Goal: Information Seeking & Learning: Learn about a topic

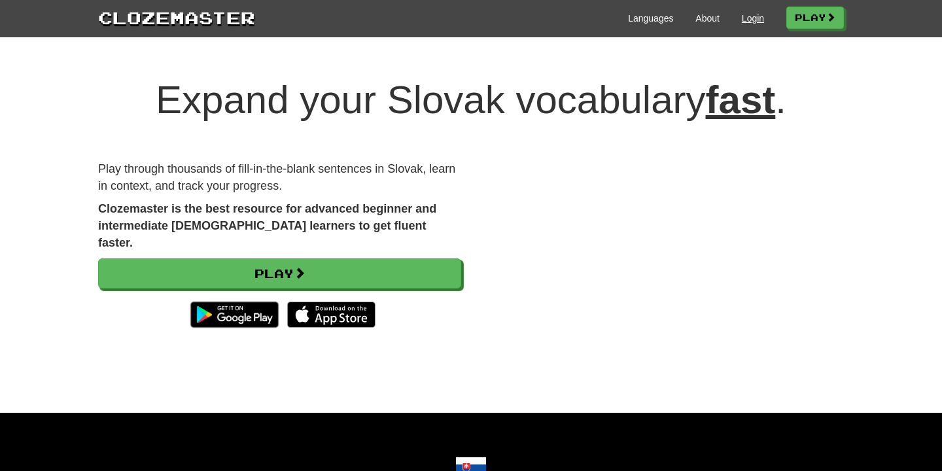
click at [754, 22] on link "Login" at bounding box center [753, 18] width 22 height 13
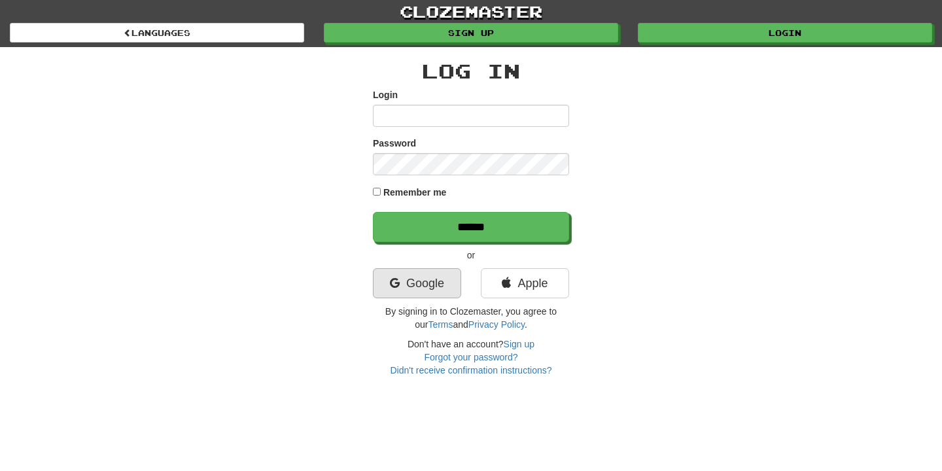
click at [451, 277] on link "Google" at bounding box center [417, 283] width 88 height 30
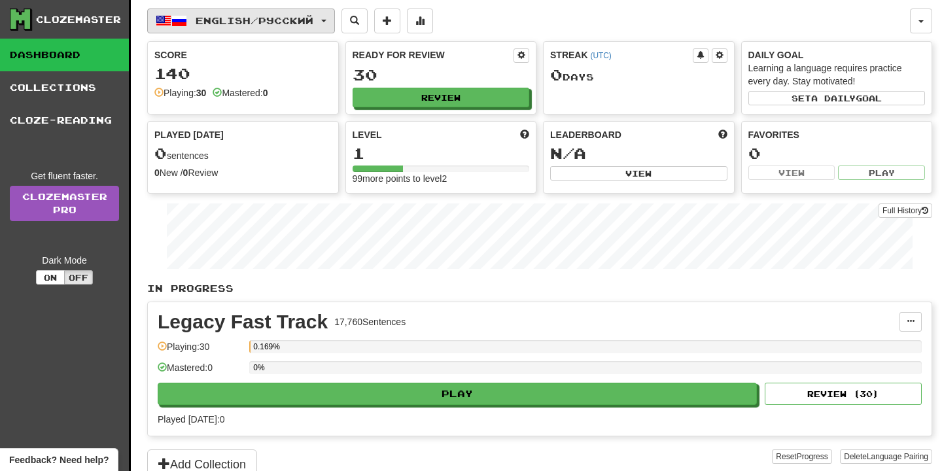
click at [319, 12] on button "English / Русский" at bounding box center [241, 21] width 188 height 25
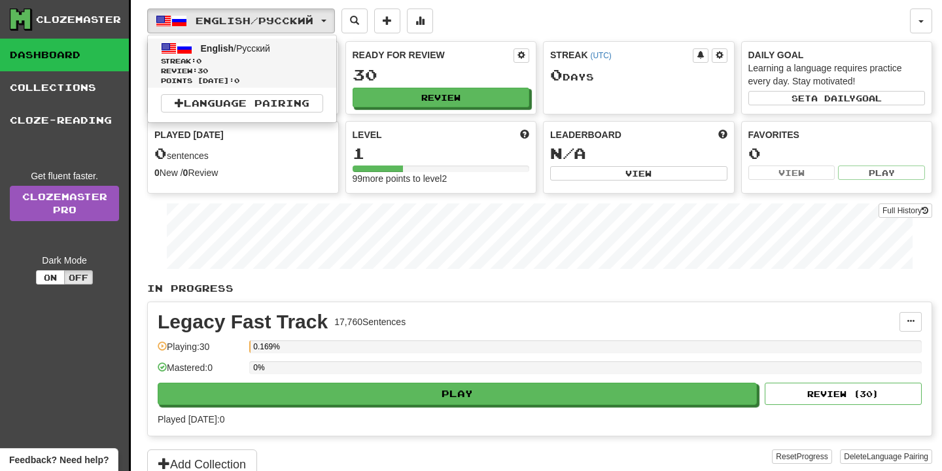
click at [238, 45] on span "English / Русский" at bounding box center [235, 48] width 69 height 10
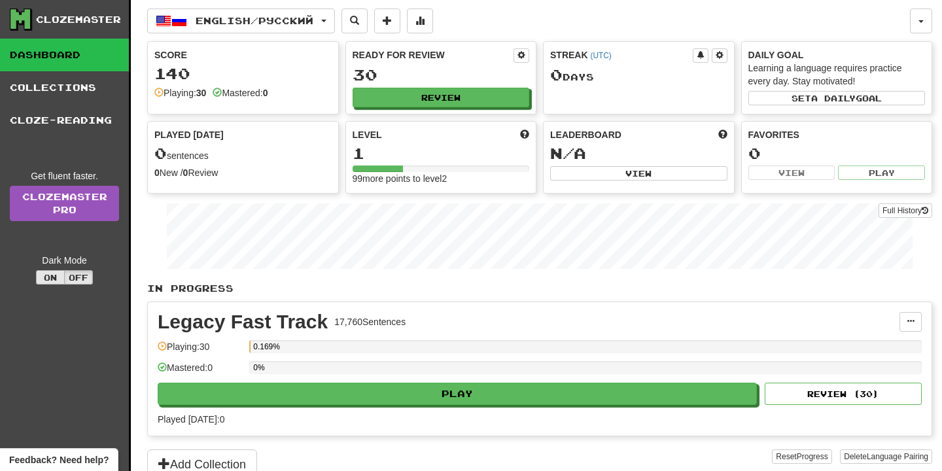
click at [52, 276] on button "On" at bounding box center [50, 277] width 29 height 14
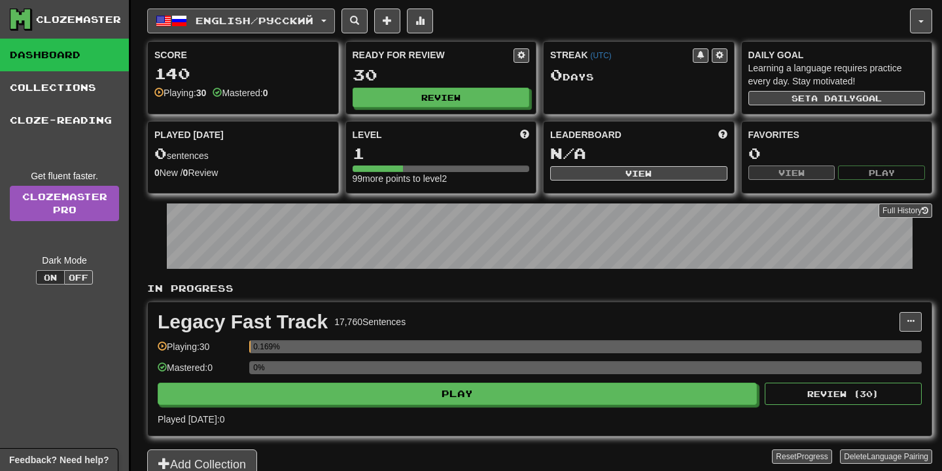
click at [291, 19] on span "English / Русский" at bounding box center [255, 20] width 118 height 11
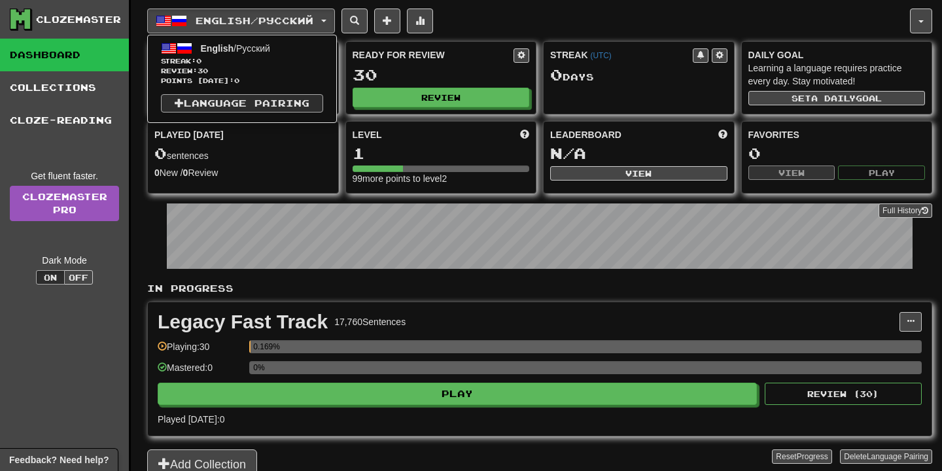
click at [204, 103] on link "Language Pairing" at bounding box center [242, 103] width 162 height 18
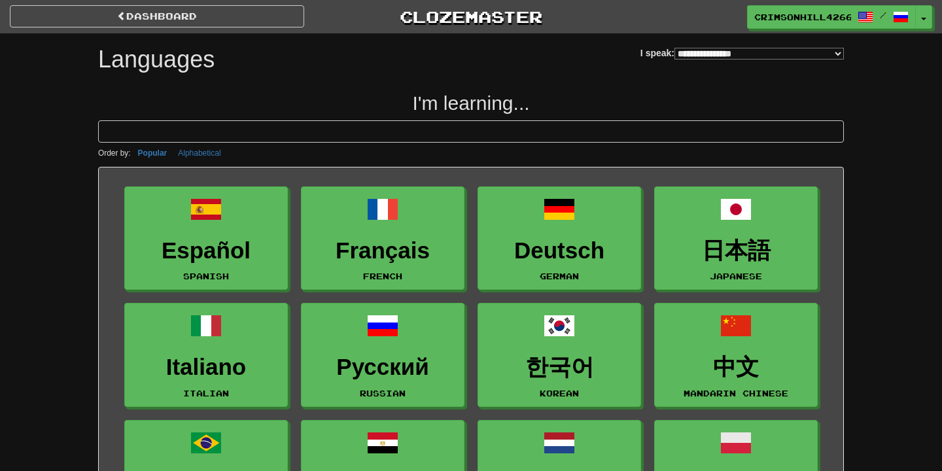
select select "*******"
click at [292, 131] on input at bounding box center [471, 131] width 746 height 22
type input "*"
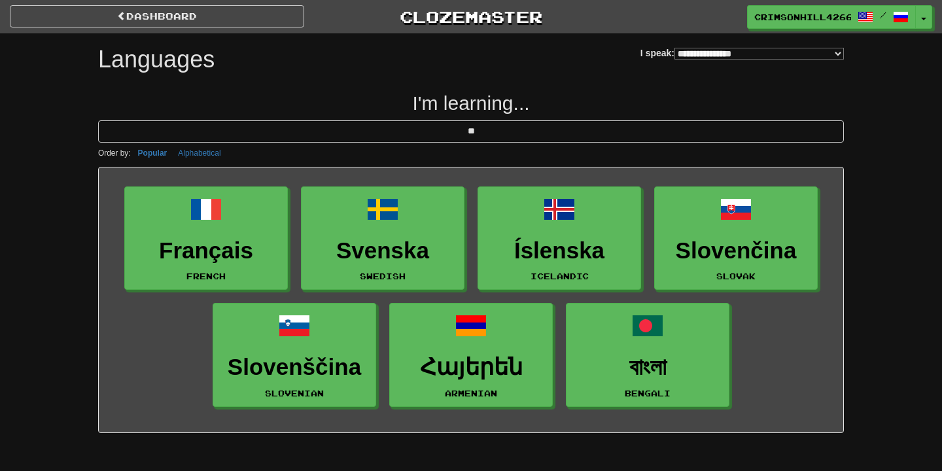
type input "*"
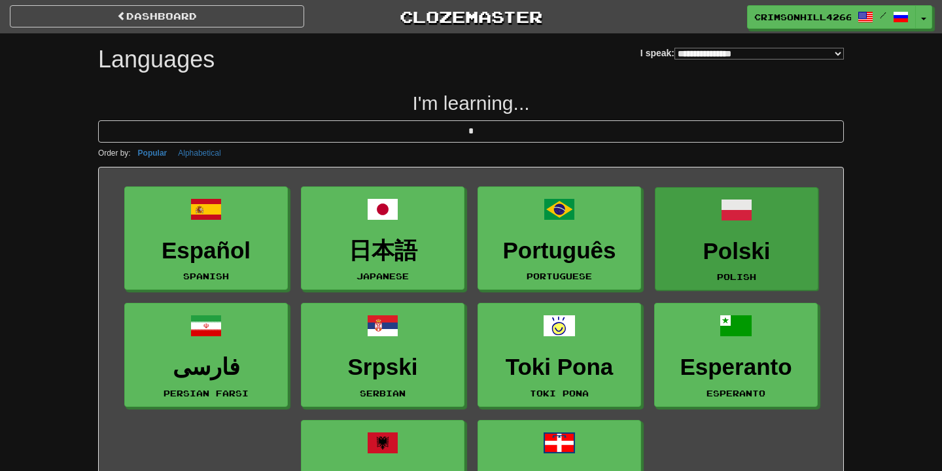
type input "*"
click at [702, 249] on h3 "Polski" at bounding box center [736, 252] width 149 height 26
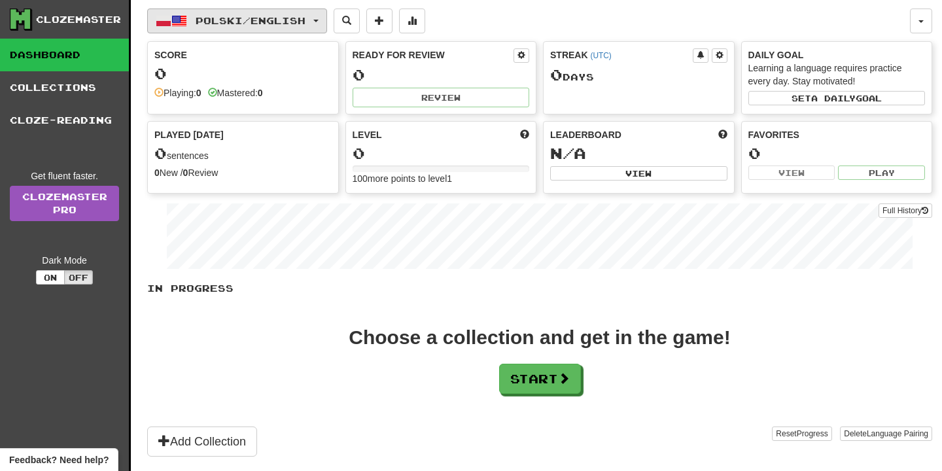
click at [251, 14] on button "Polski / English" at bounding box center [237, 21] width 180 height 25
click at [226, 20] on span "Polski / English" at bounding box center [251, 20] width 110 height 11
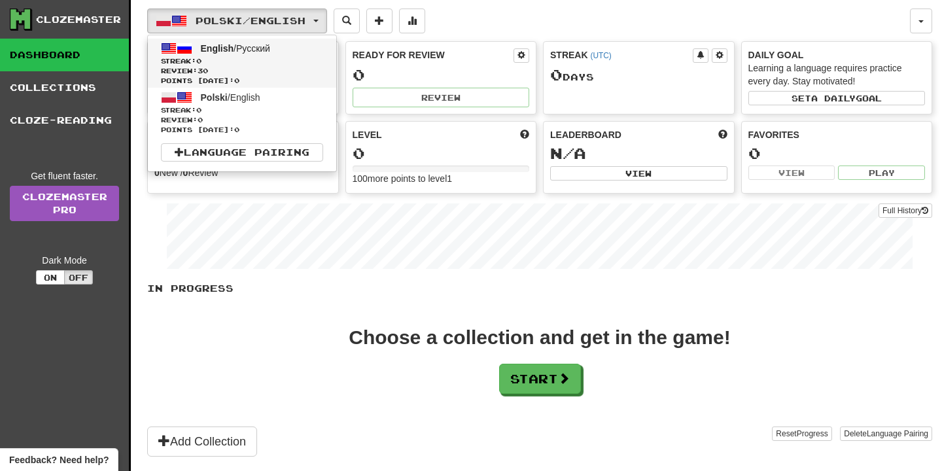
click at [228, 41] on link "English / Русский Streak: 0 Review: 30 Points today: 0" at bounding box center [242, 63] width 188 height 49
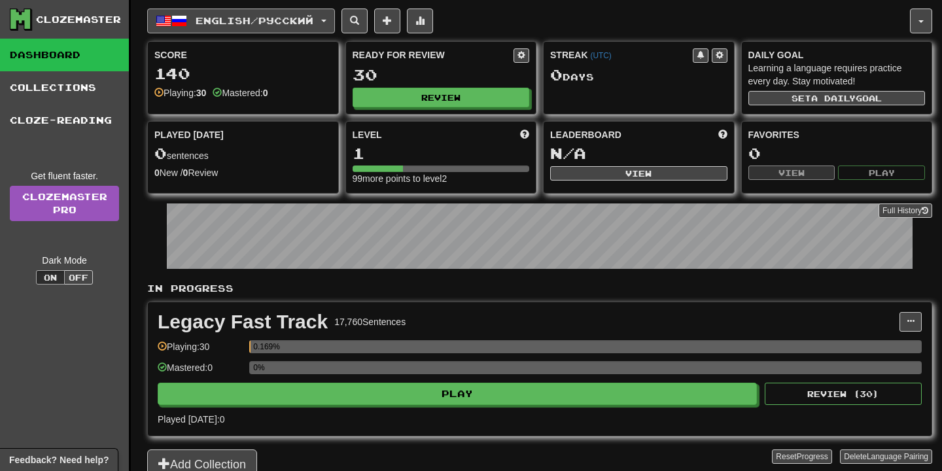
click at [307, 16] on span "English / Русский" at bounding box center [255, 20] width 118 height 11
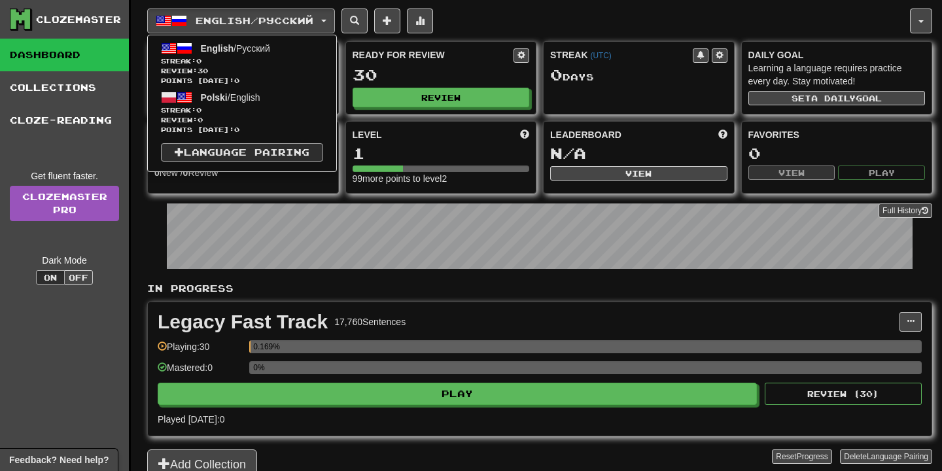
click at [247, 149] on link "Language Pairing" at bounding box center [242, 152] width 162 height 18
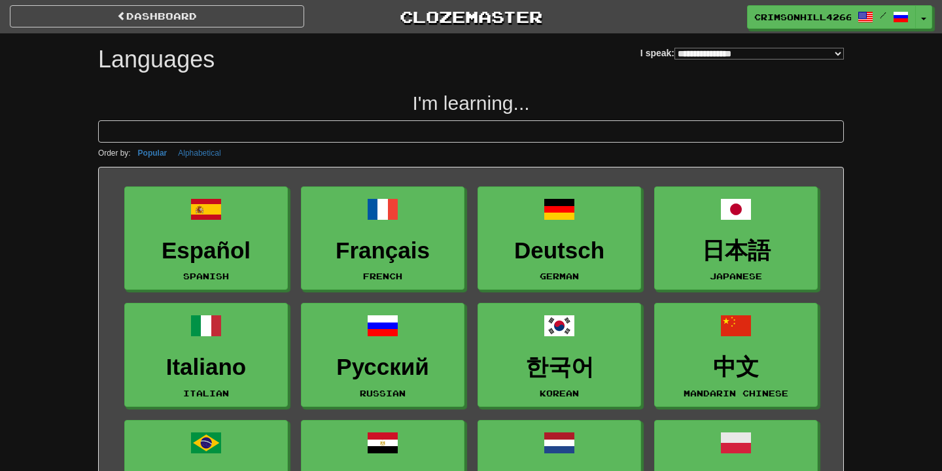
select select "*******"
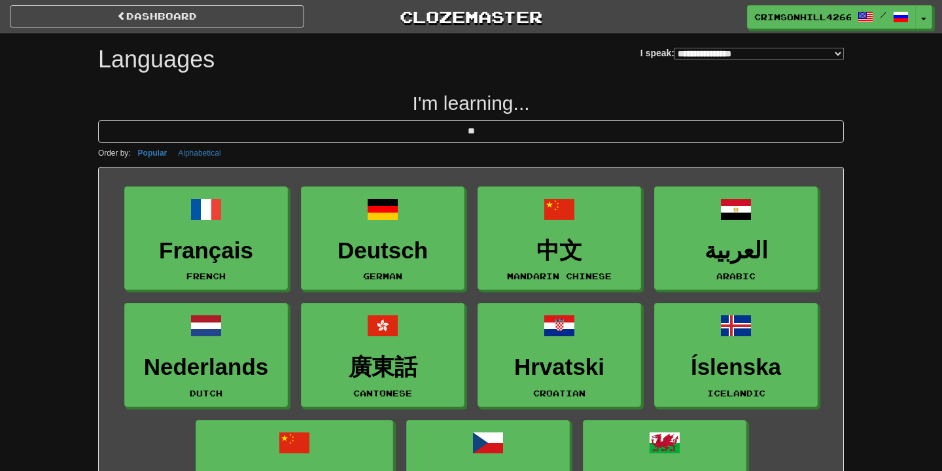
type input "*"
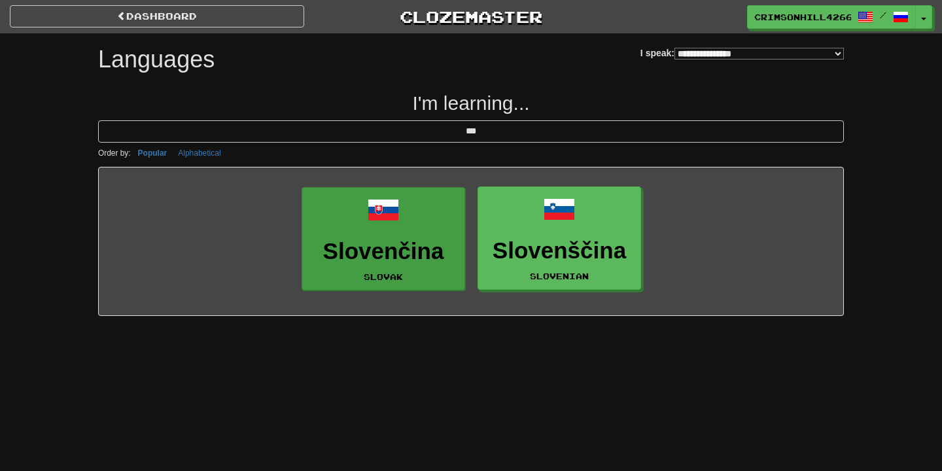
type input "***"
click at [413, 268] on link "Slovenčina Slovak" at bounding box center [384, 239] width 164 height 104
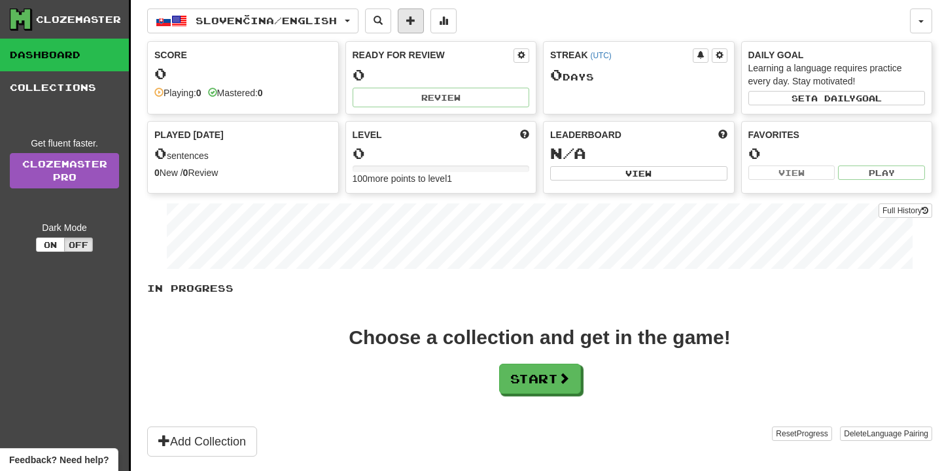
click at [423, 28] on button at bounding box center [411, 21] width 26 height 25
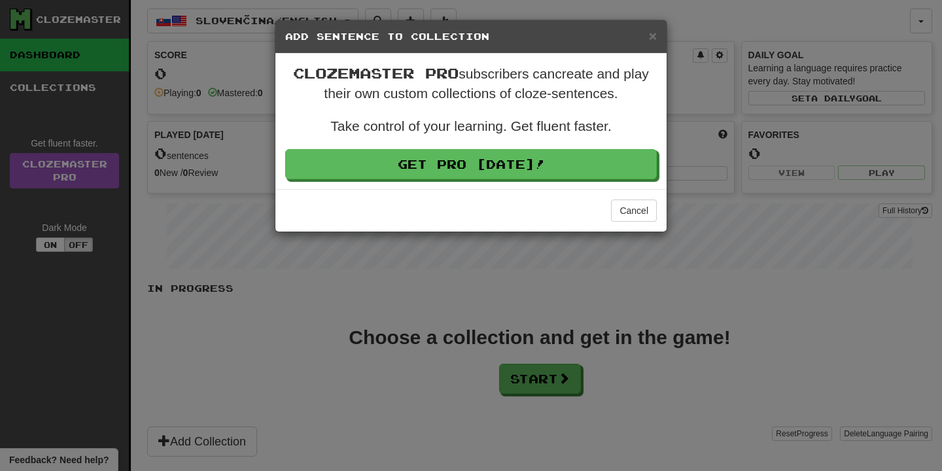
click at [645, 35] on h5 "Add Sentence to Collection" at bounding box center [471, 36] width 372 height 13
click at [657, 36] on div "× Add Sentence to Collection" at bounding box center [470, 36] width 391 height 33
click at [643, 41] on h5 "Add Sentence to Collection" at bounding box center [471, 36] width 372 height 13
click at [653, 39] on span "×" at bounding box center [653, 35] width 8 height 15
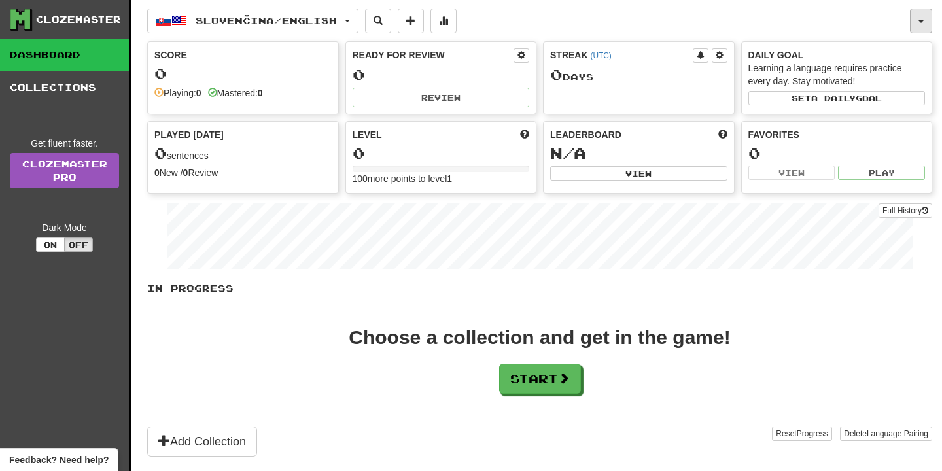
click at [928, 18] on button "button" at bounding box center [921, 21] width 22 height 25
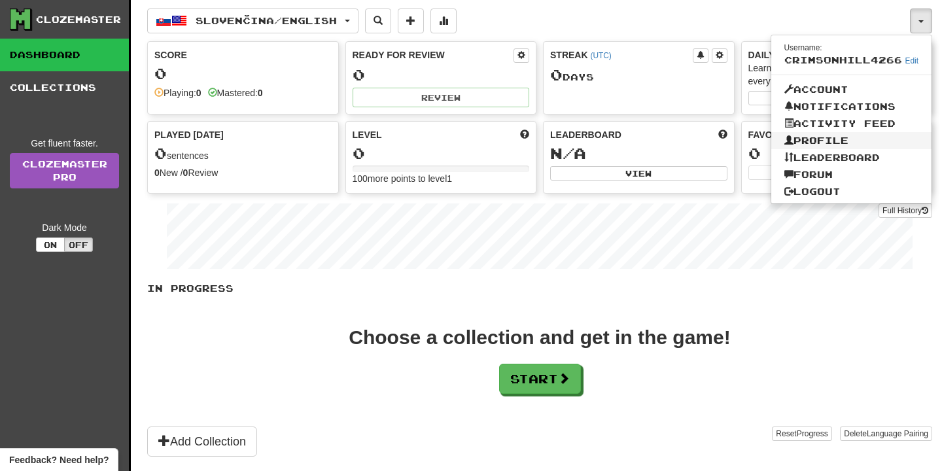
click at [842, 138] on link "Profile" at bounding box center [851, 140] width 161 height 17
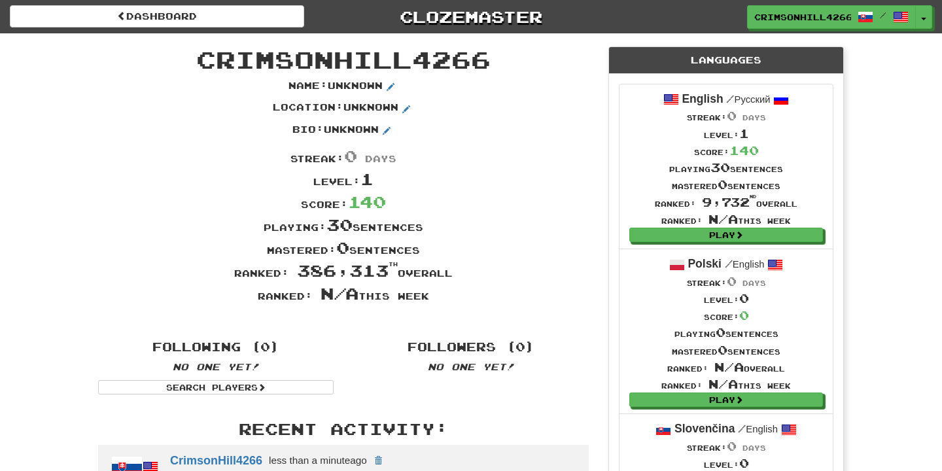
scroll to position [1, 0]
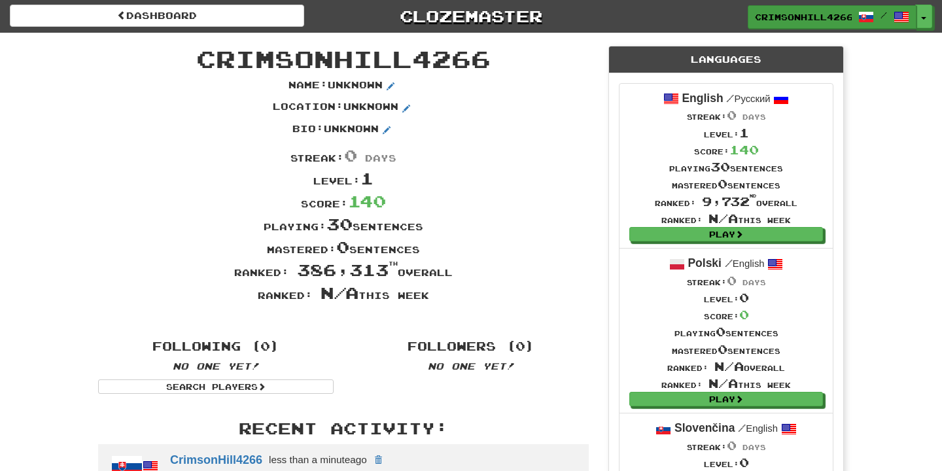
click at [819, 21] on span "CrimsonHill4266" at bounding box center [803, 17] width 97 height 12
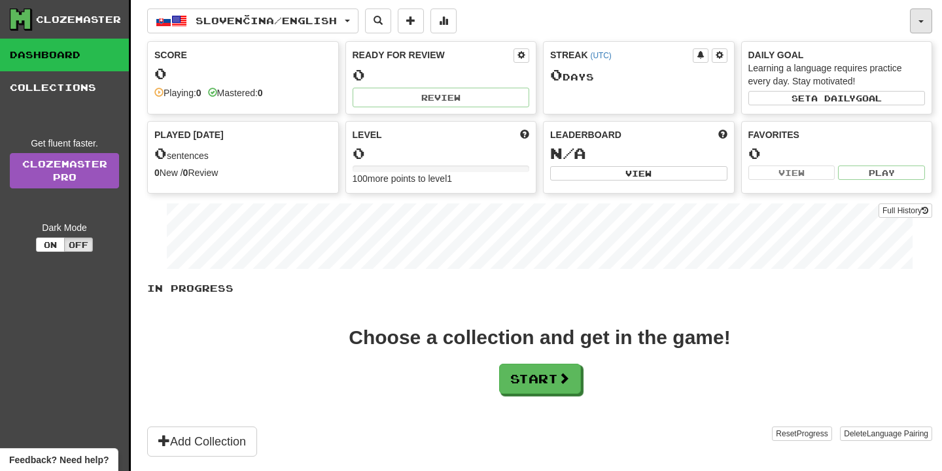
click at [921, 14] on button "button" at bounding box center [921, 21] width 22 height 25
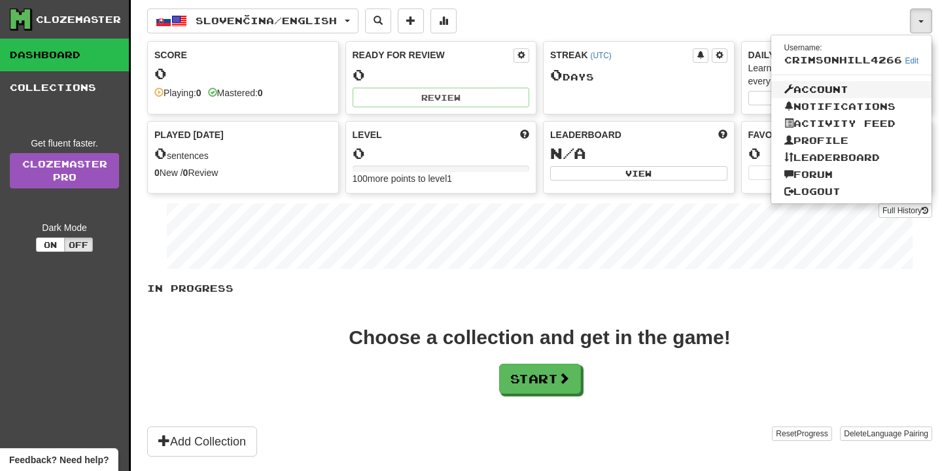
click at [840, 88] on link "Account" at bounding box center [851, 89] width 161 height 17
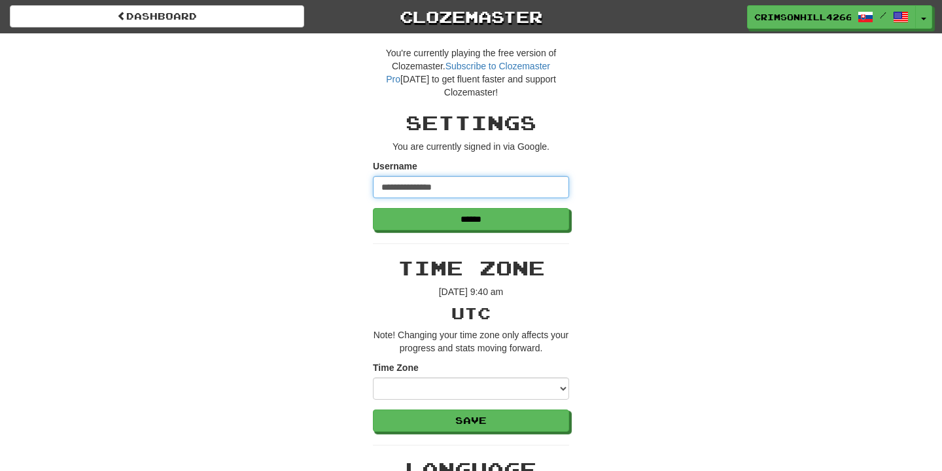
drag, startPoint x: 457, startPoint y: 188, endPoint x: 290, endPoint y: 190, distance: 166.1
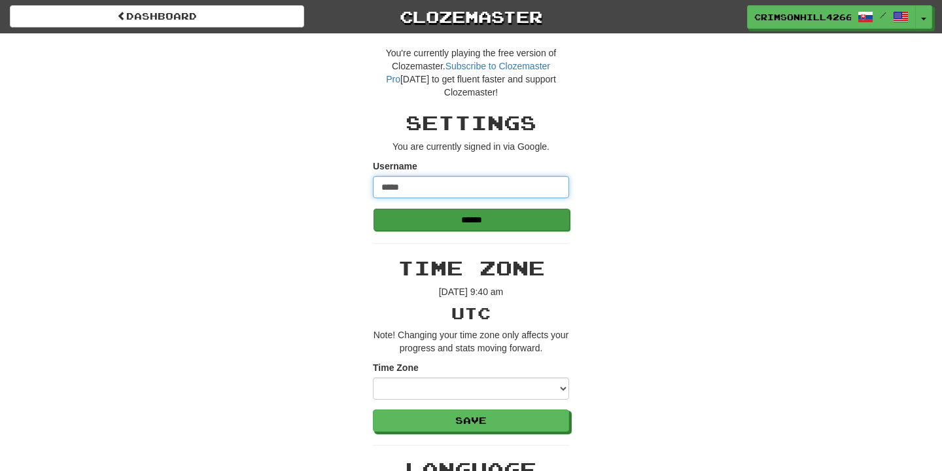
type input "*****"
click at [432, 219] on input "******" at bounding box center [471, 220] width 196 height 22
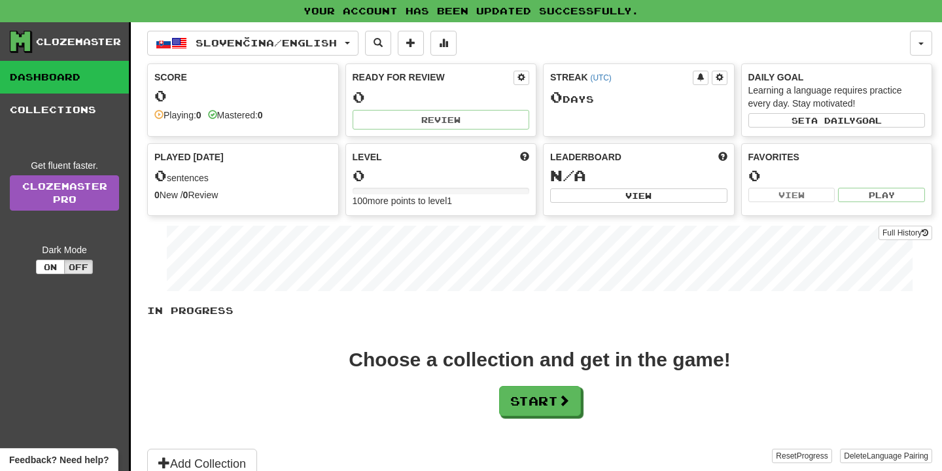
scroll to position [2, 0]
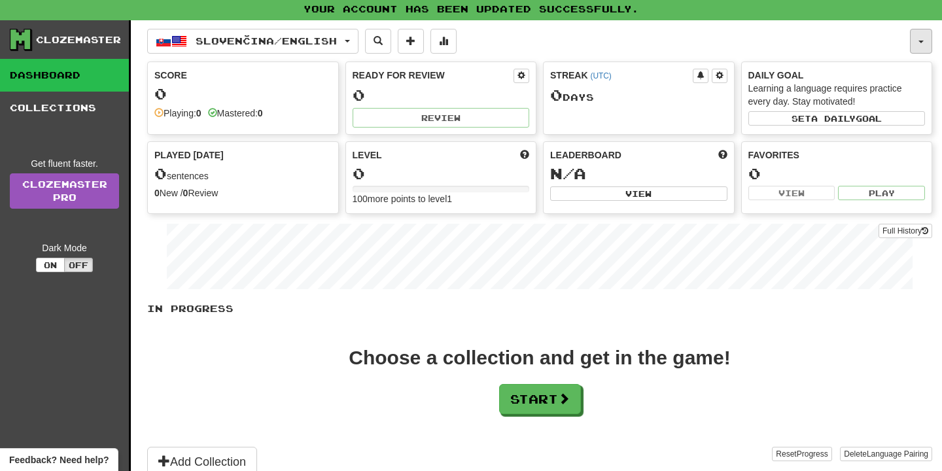
click at [918, 41] on button "button" at bounding box center [921, 41] width 22 height 25
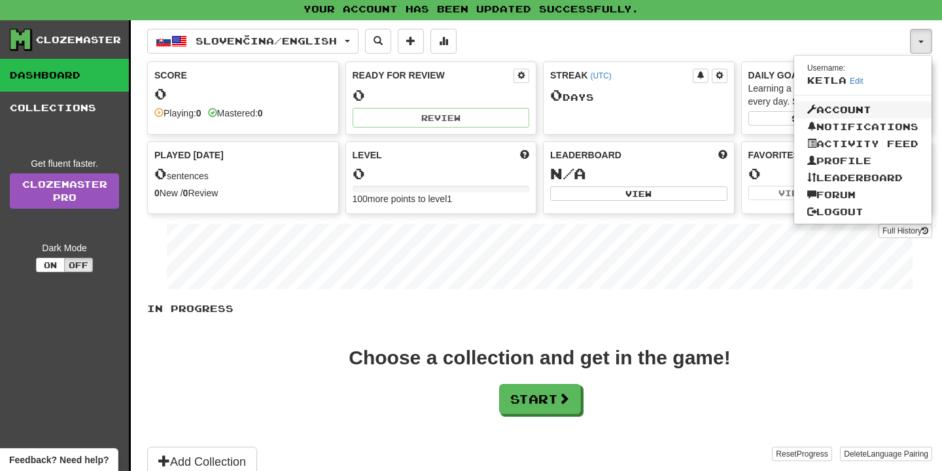
click at [856, 106] on link "Account" at bounding box center [862, 109] width 137 height 17
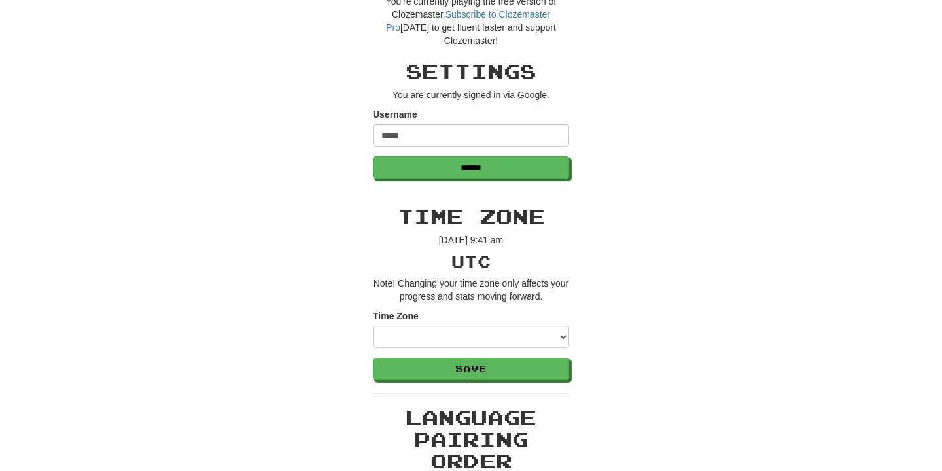
scroll to position [60, 0]
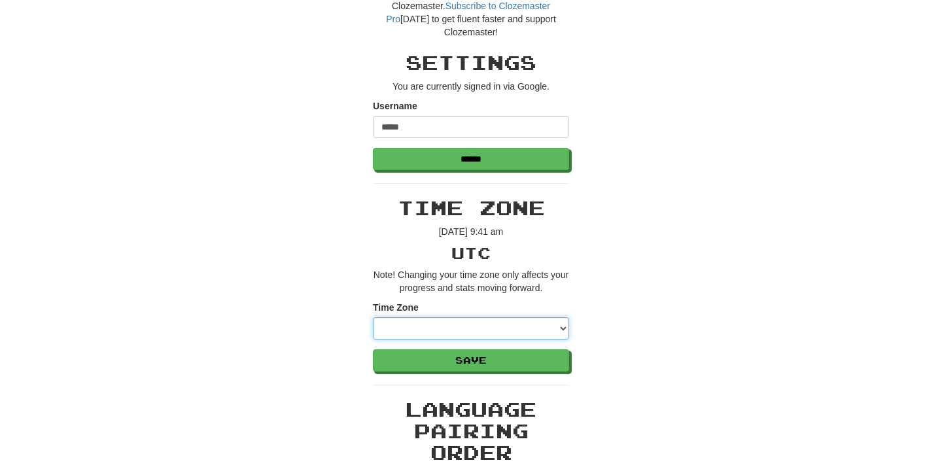
select select "********"
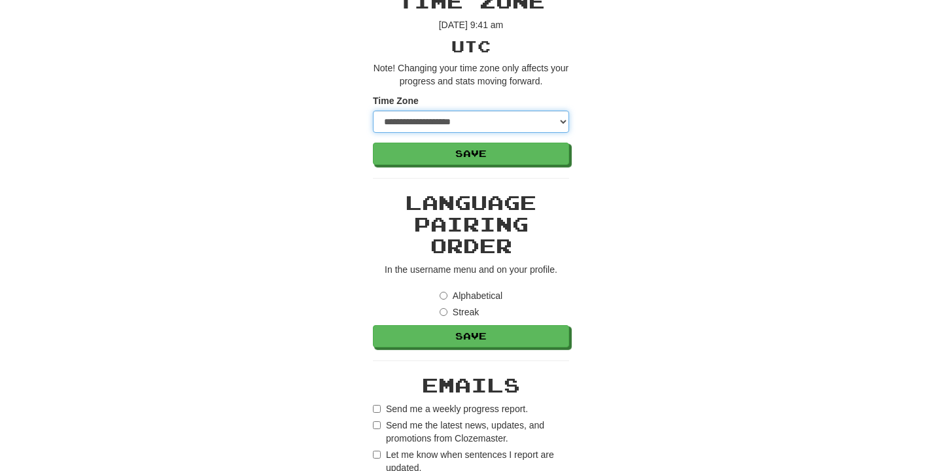
scroll to position [268, 0]
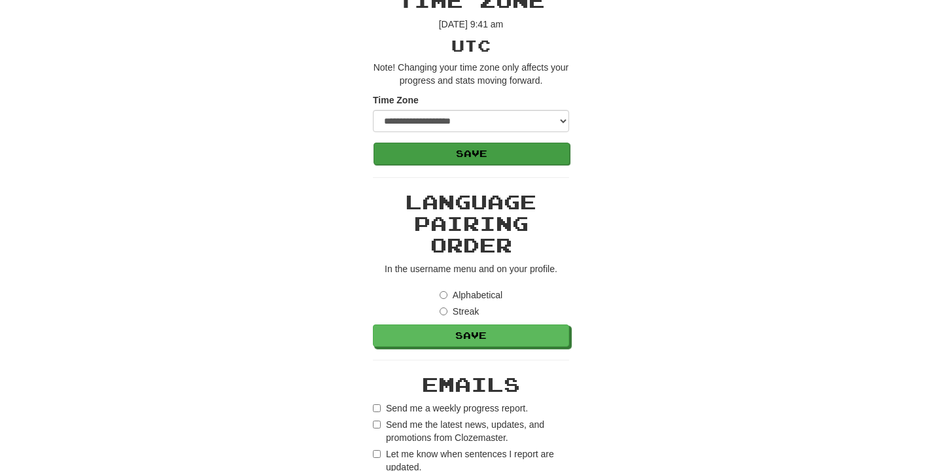
click at [496, 157] on button "Save" at bounding box center [471, 154] width 196 height 22
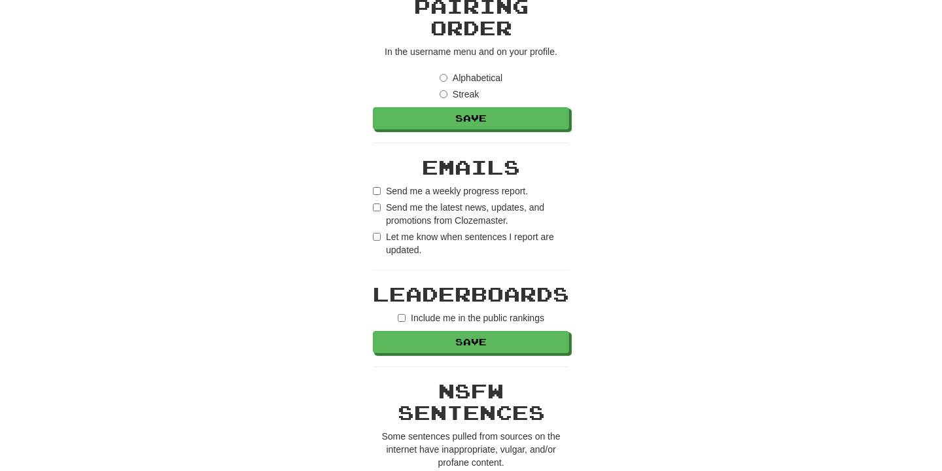
scroll to position [487, 0]
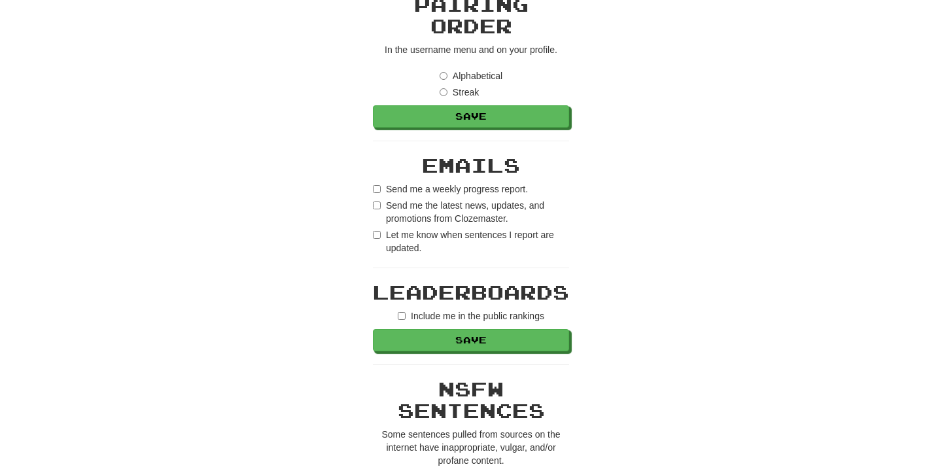
click at [383, 236] on label "Let me know when sentences I report are updated." at bounding box center [471, 241] width 196 height 26
click at [383, 216] on label "Send me the latest news, updates, and promotions from Clozemaster." at bounding box center [471, 212] width 196 height 26
click at [396, 179] on div "**********" at bounding box center [471, 174] width 196 height 1229
click at [396, 186] on label "Send me a weekly progress report." at bounding box center [450, 188] width 155 height 13
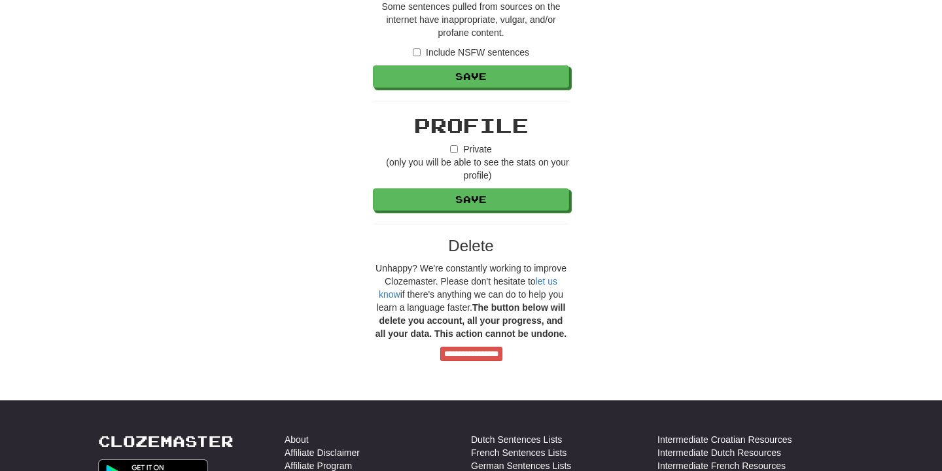
scroll to position [916, 0]
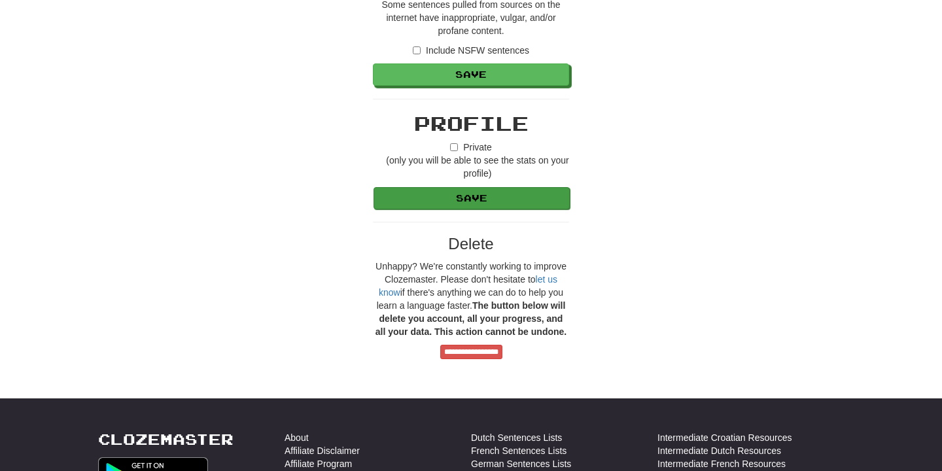
click at [453, 191] on button "Save" at bounding box center [471, 198] width 196 height 22
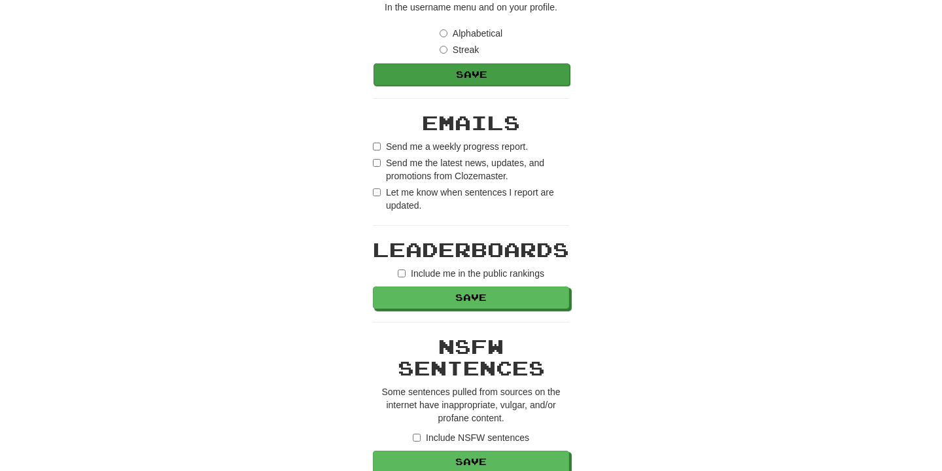
scroll to position [48, 0]
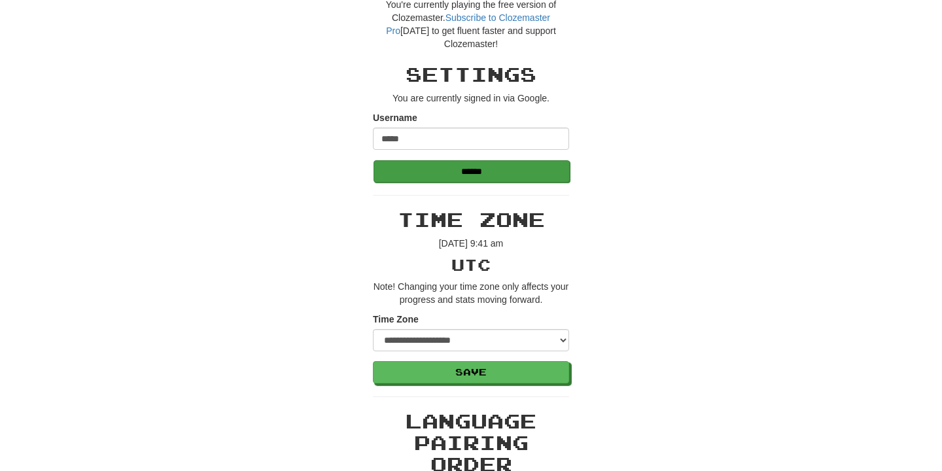
click at [476, 175] on input "******" at bounding box center [471, 171] width 196 height 22
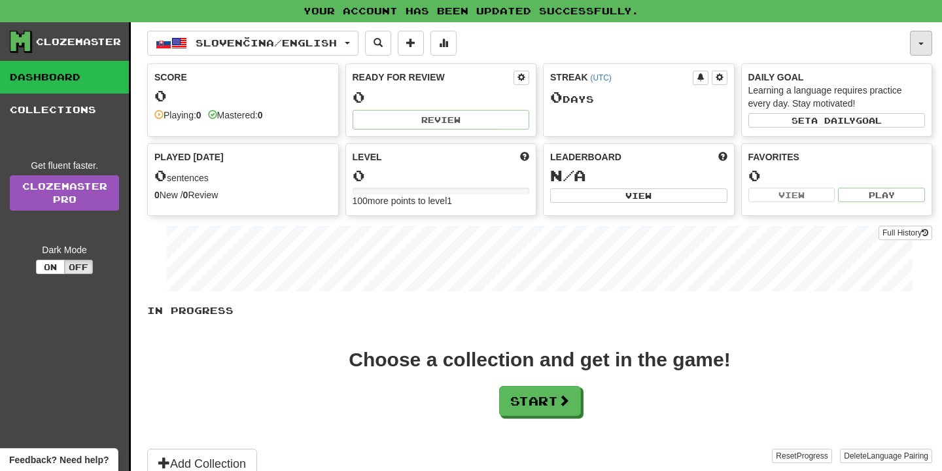
click at [918, 44] on button "button" at bounding box center [921, 43] width 22 height 25
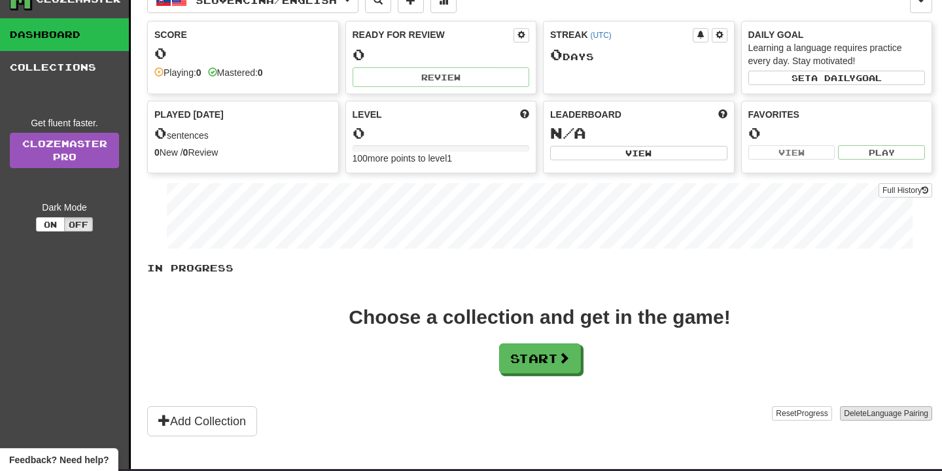
scroll to position [5, 0]
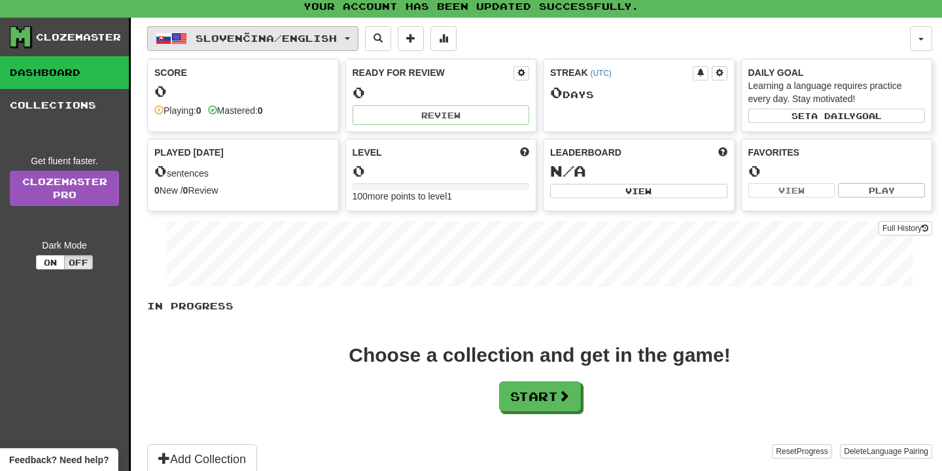
click at [349, 45] on button "Slovenčina / English" at bounding box center [252, 38] width 211 height 25
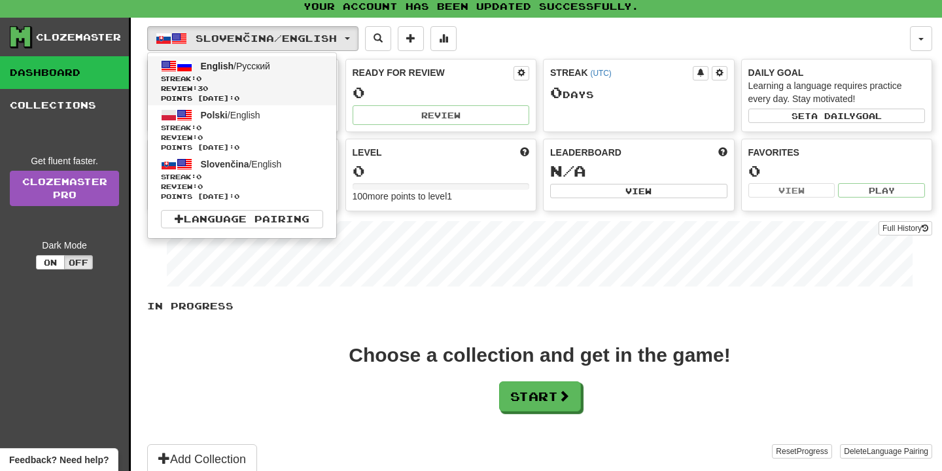
click at [326, 73] on link "English / Русский Streak: 0 Review: 30 Points today: 0" at bounding box center [242, 80] width 188 height 49
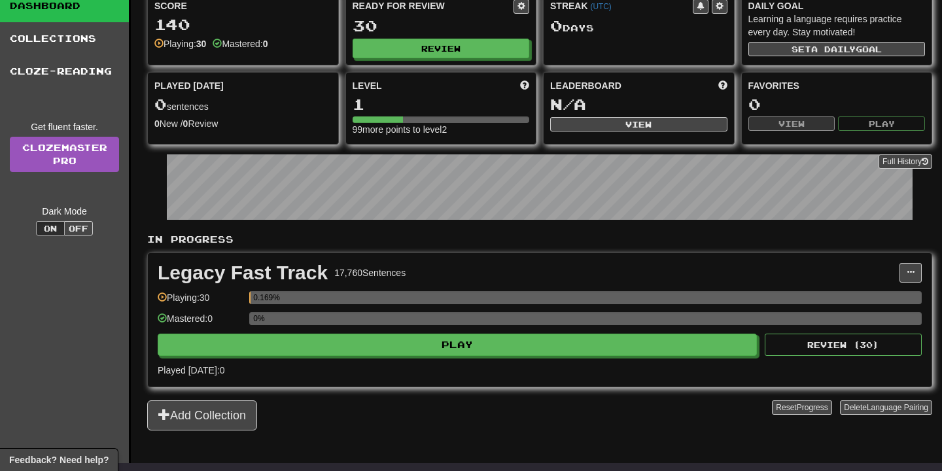
scroll to position [50, 0]
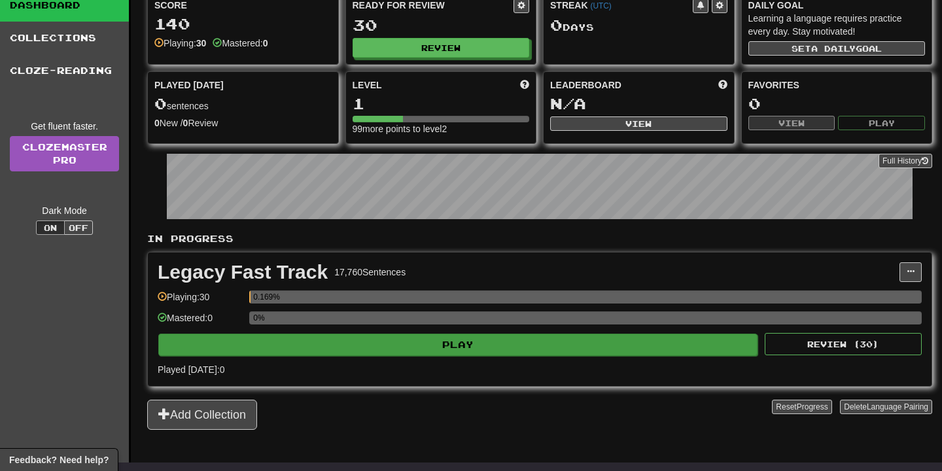
click at [437, 347] on button "Play" at bounding box center [457, 345] width 599 height 22
select select "**"
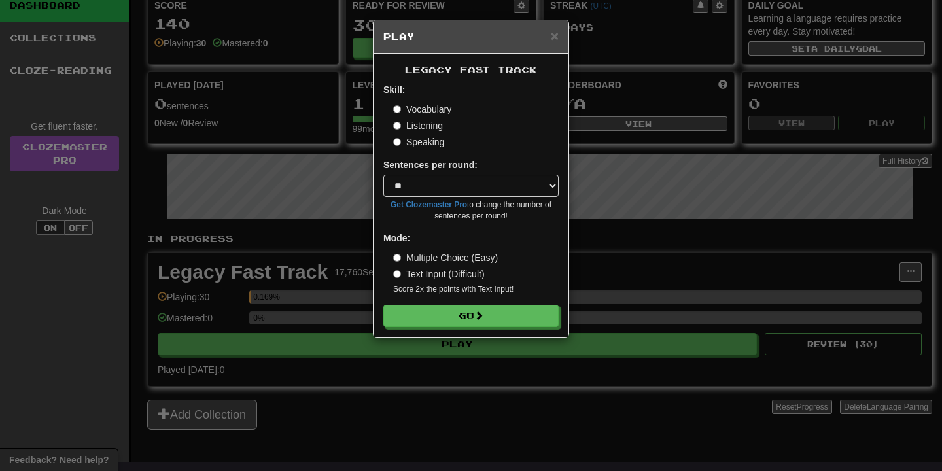
click at [427, 144] on label "Speaking" at bounding box center [418, 141] width 51 height 13
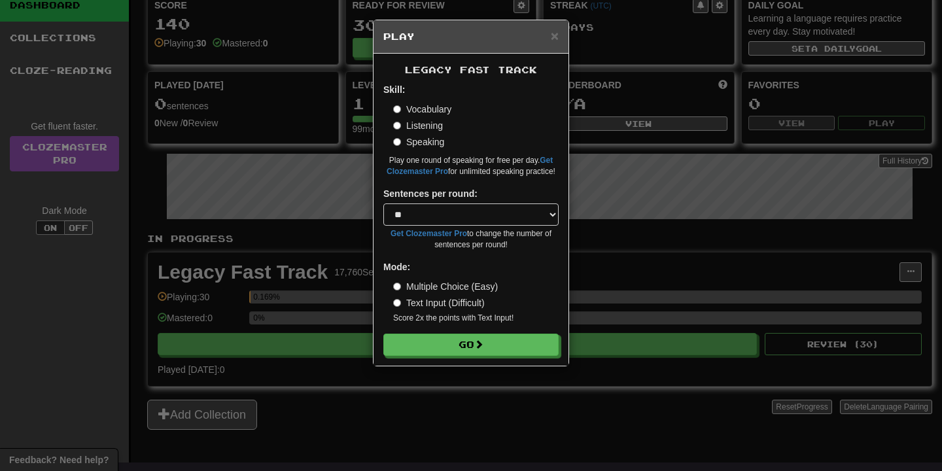
click at [419, 123] on label "Listening" at bounding box center [418, 125] width 50 height 13
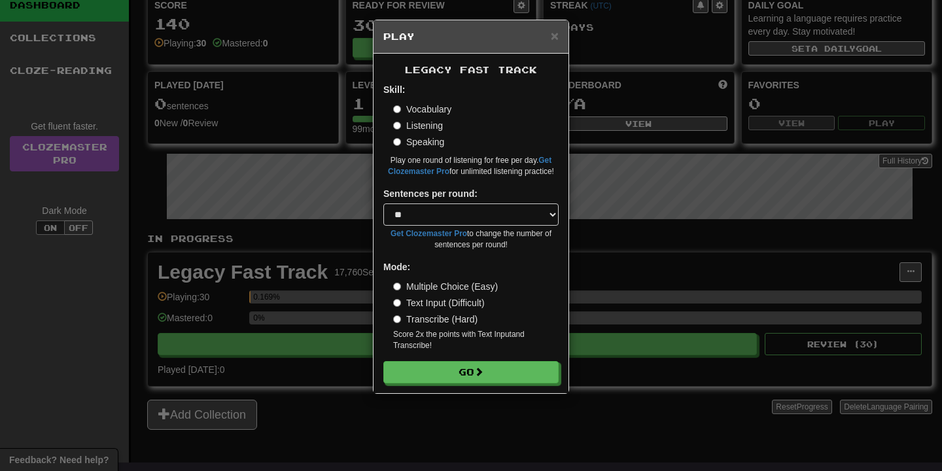
click at [421, 111] on label "Vocabulary" at bounding box center [422, 109] width 58 height 13
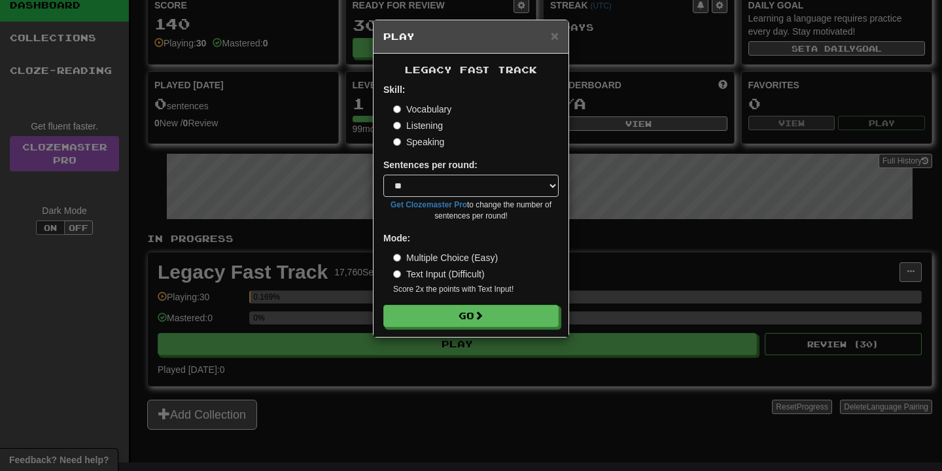
click at [436, 273] on label "Text Input (Difficult)" at bounding box center [439, 274] width 92 height 13
click at [443, 251] on label "Multiple Choice (Easy)" at bounding box center [445, 257] width 105 height 13
click at [441, 320] on button "Go" at bounding box center [471, 316] width 175 height 22
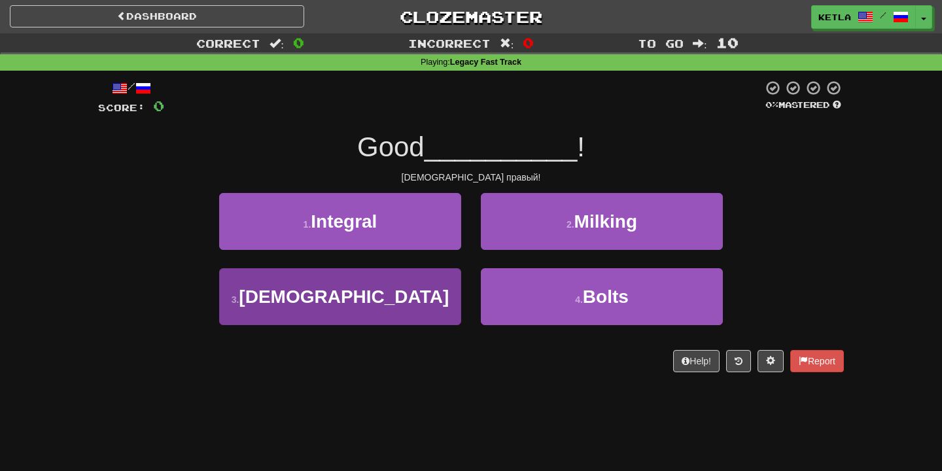
click at [441, 277] on button "3 . [DEMOGRAPHIC_DATA]" at bounding box center [340, 296] width 242 height 57
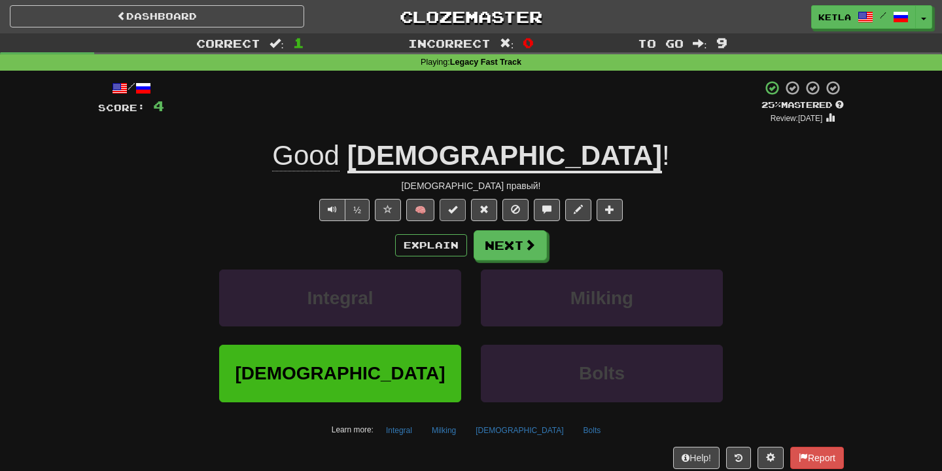
click at [455, 208] on span at bounding box center [452, 209] width 9 height 9
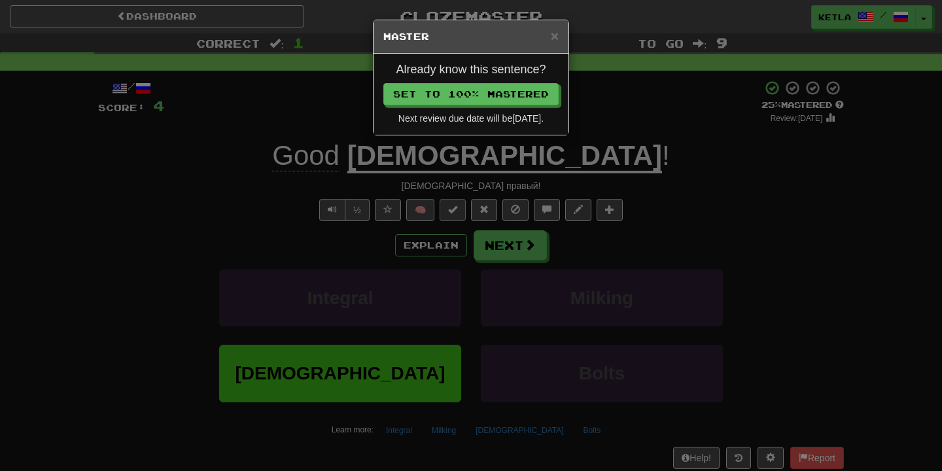
click at [455, 208] on div "× Master Already know this sentence? Set to 100% Mastered Next review due date …" at bounding box center [471, 235] width 942 height 471
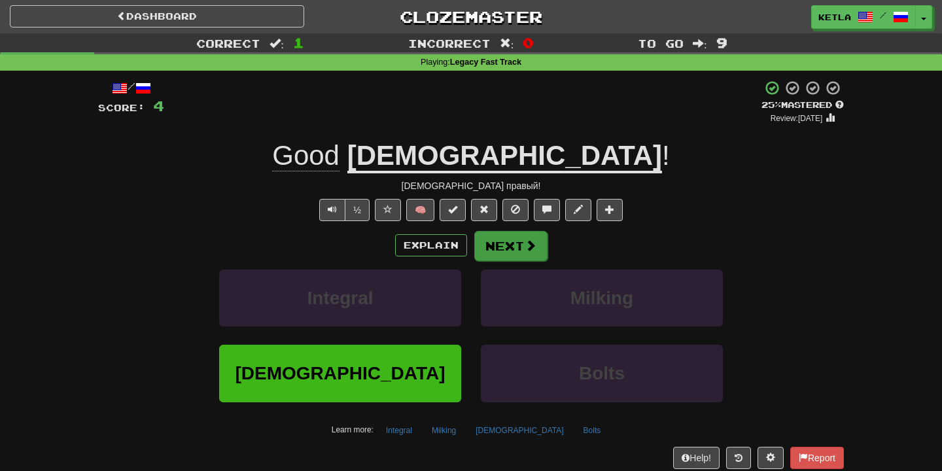
click at [502, 252] on button "Next" at bounding box center [510, 246] width 73 height 30
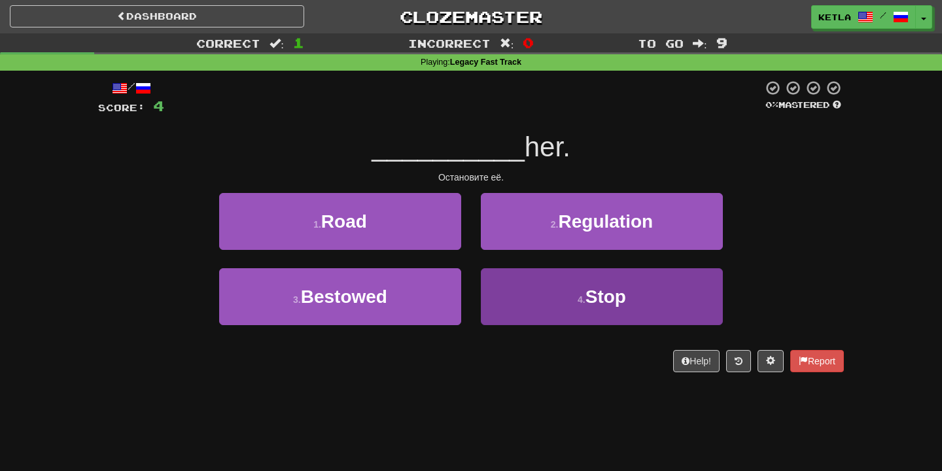
click at [560, 285] on button "4 . Stop" at bounding box center [602, 296] width 242 height 57
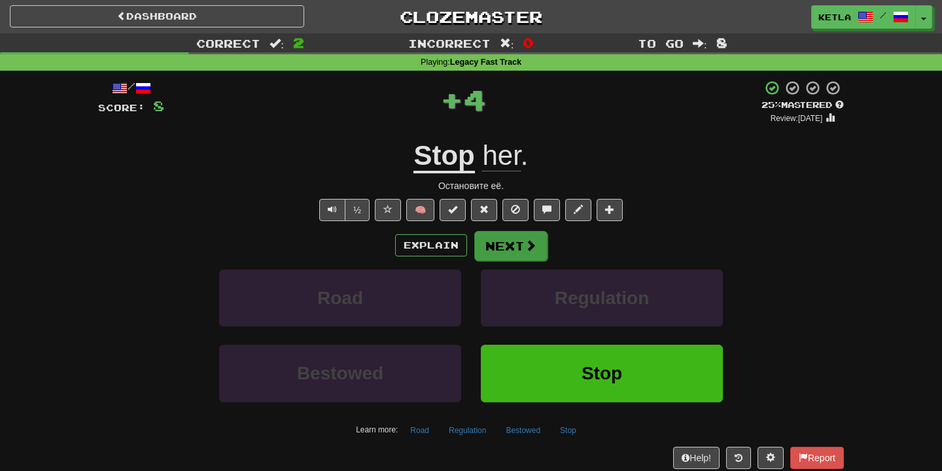
click at [519, 242] on button "Next" at bounding box center [510, 246] width 73 height 30
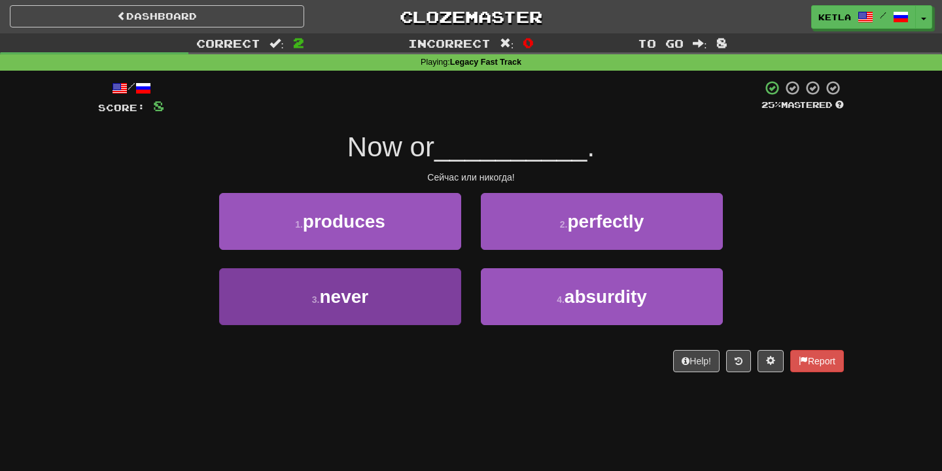
click at [412, 298] on button "3 . never" at bounding box center [340, 296] width 242 height 57
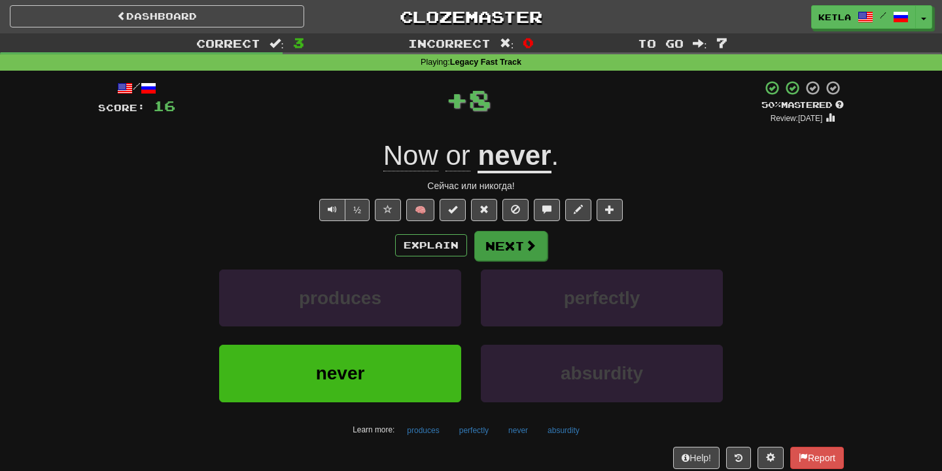
click at [502, 249] on button "Next" at bounding box center [510, 246] width 73 height 30
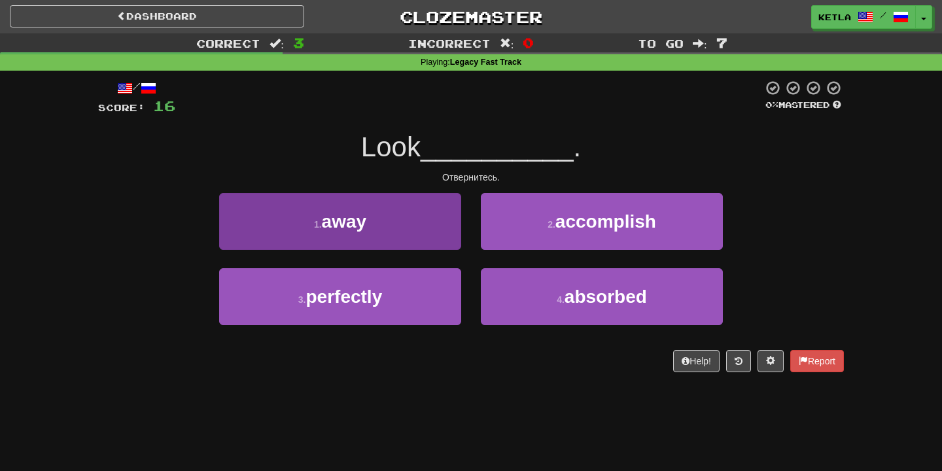
click at [423, 236] on button "1 . away" at bounding box center [340, 221] width 242 height 57
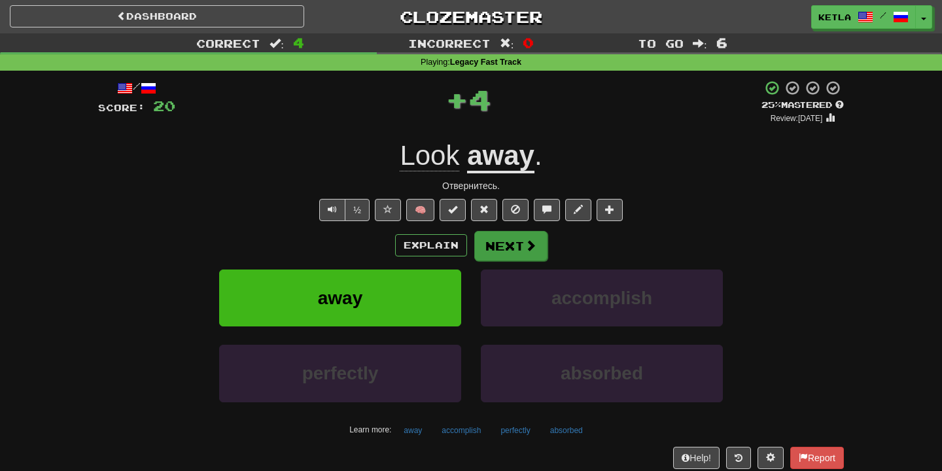
click at [506, 245] on button "Next" at bounding box center [510, 246] width 73 height 30
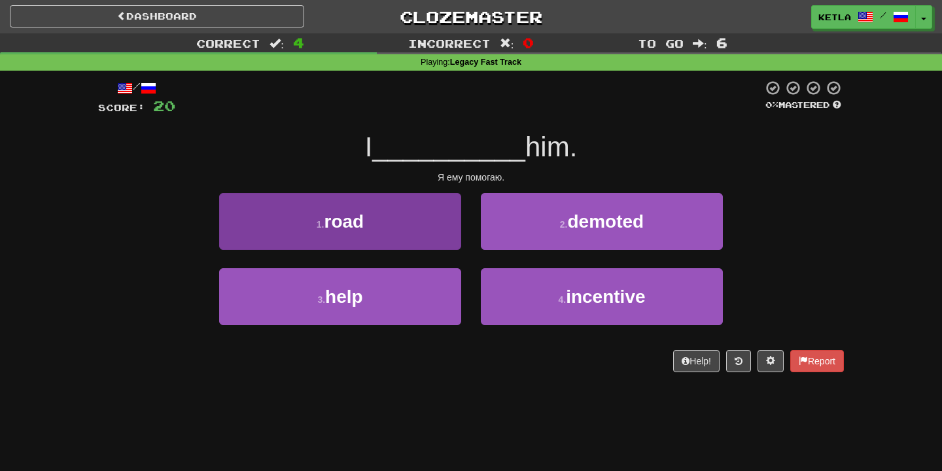
click at [426, 247] on button "1 . road" at bounding box center [340, 221] width 242 height 57
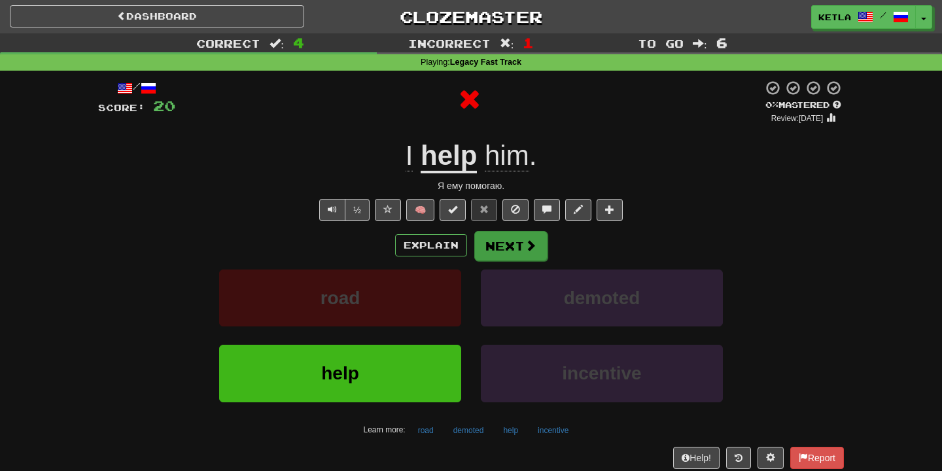
click at [498, 241] on button "Next" at bounding box center [510, 246] width 73 height 30
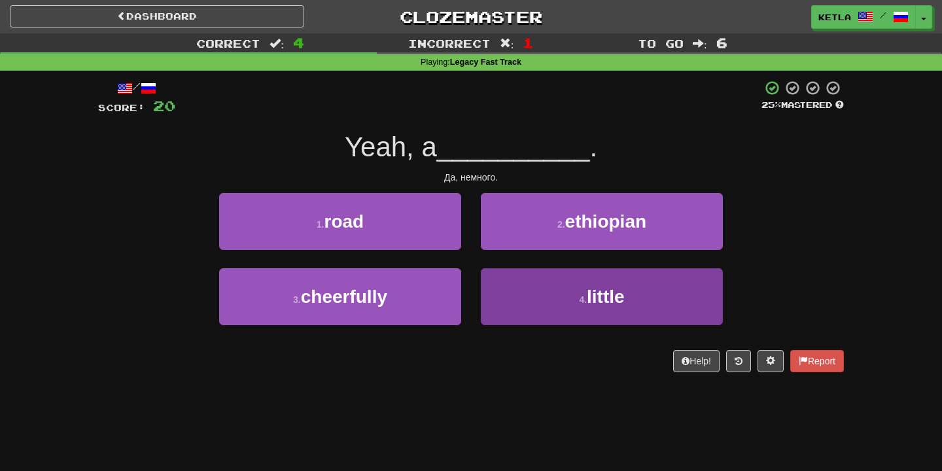
click at [547, 292] on button "4 . little" at bounding box center [602, 296] width 242 height 57
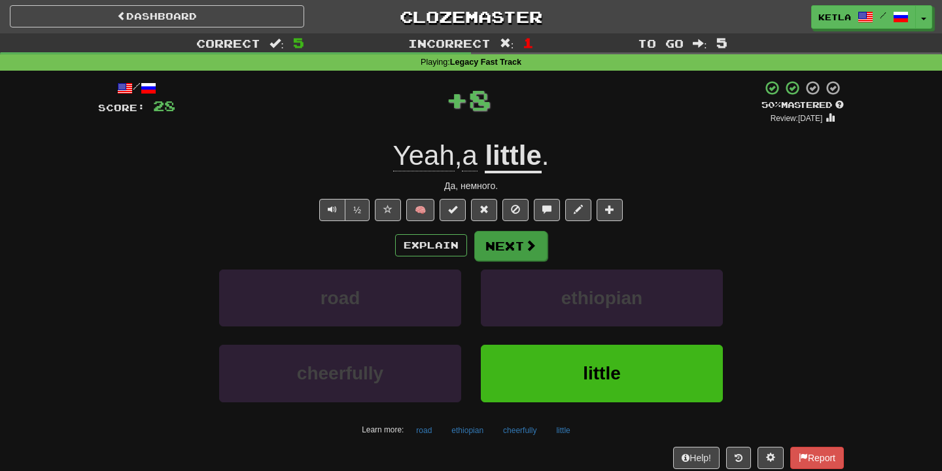
click at [525, 241] on span at bounding box center [531, 245] width 12 height 12
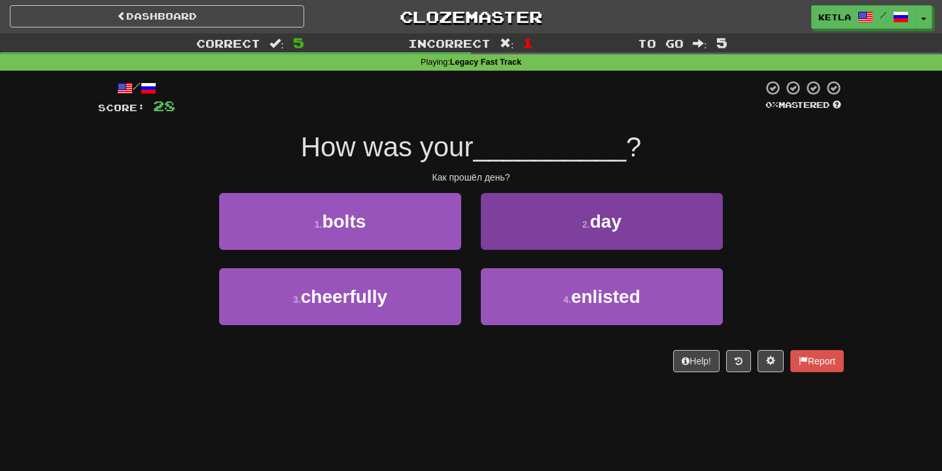
click at [554, 209] on button "2 . day" at bounding box center [602, 221] width 242 height 57
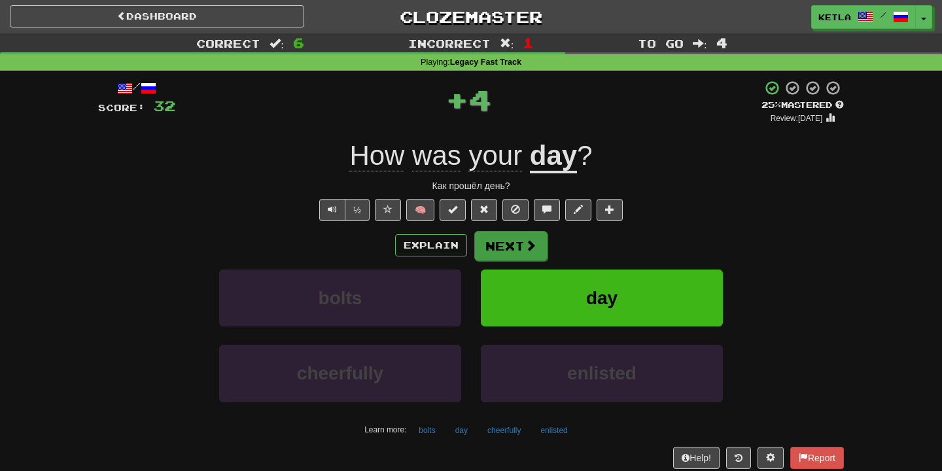
click at [532, 249] on span at bounding box center [531, 245] width 12 height 12
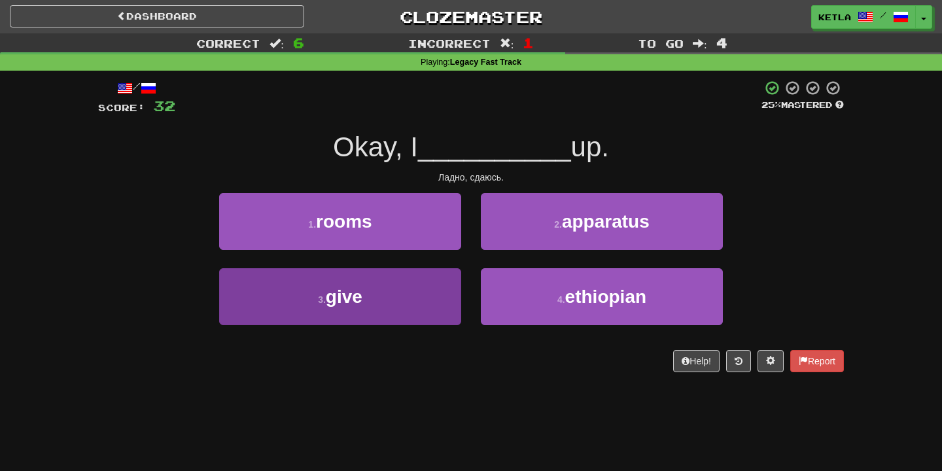
click at [438, 289] on button "3 . give" at bounding box center [340, 296] width 242 height 57
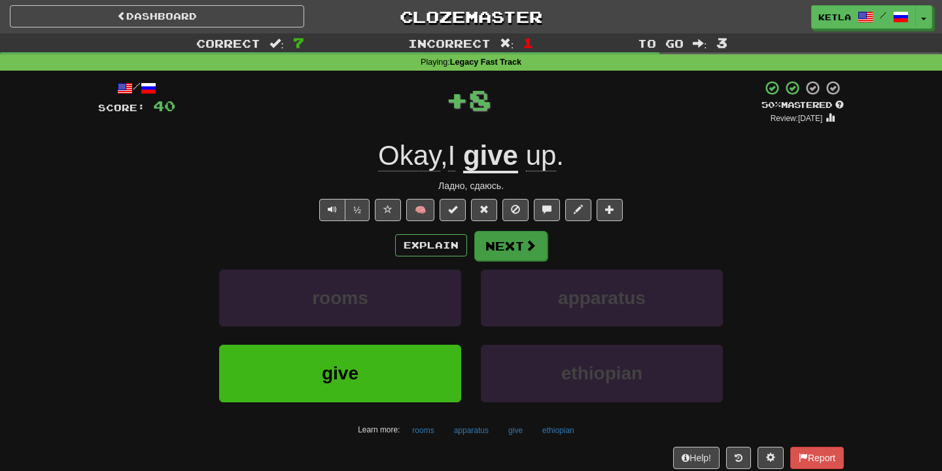
click at [519, 249] on button "Next" at bounding box center [510, 246] width 73 height 30
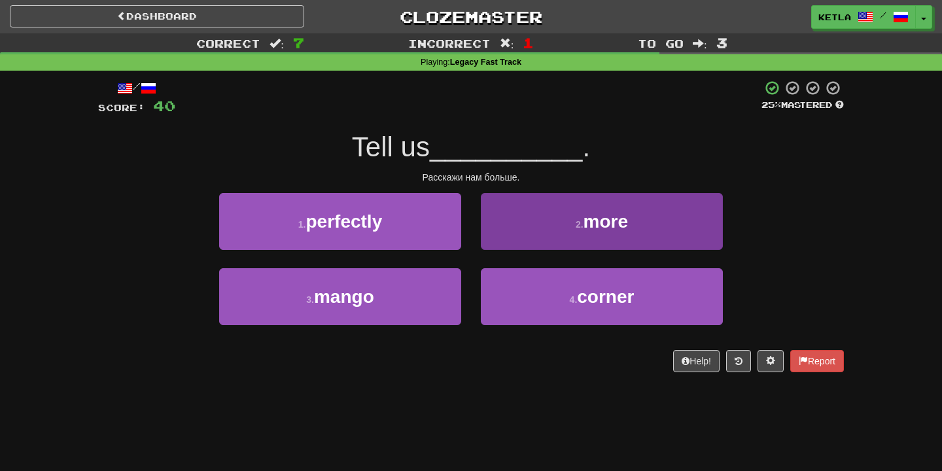
click at [517, 238] on button "2 . more" at bounding box center [602, 221] width 242 height 57
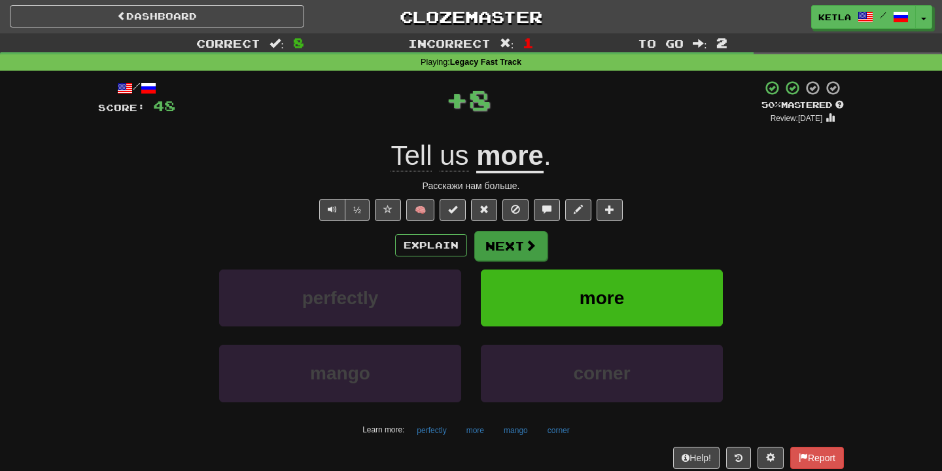
click at [518, 247] on button "Next" at bounding box center [510, 246] width 73 height 30
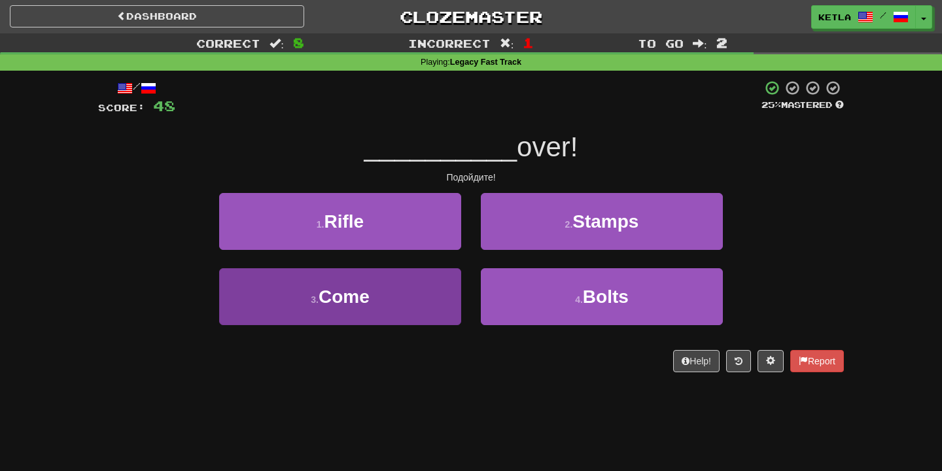
click at [398, 303] on button "3 . Come" at bounding box center [340, 296] width 242 height 57
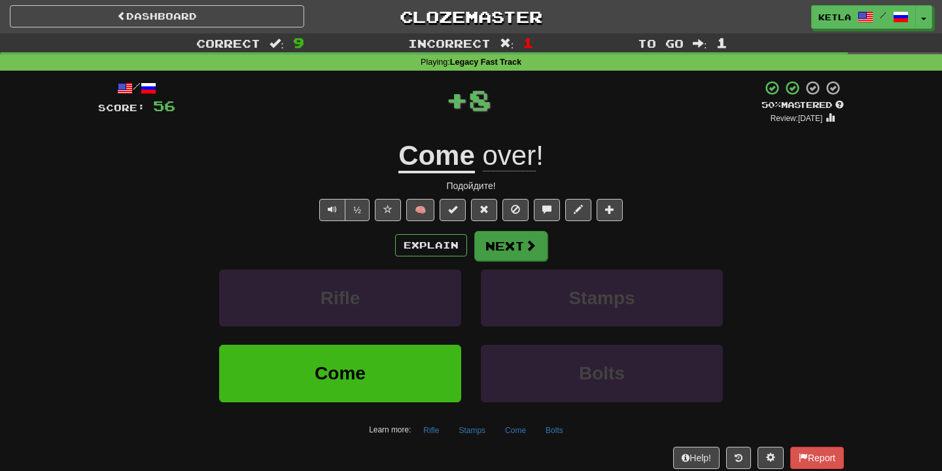
click at [527, 257] on button "Next" at bounding box center [510, 246] width 73 height 30
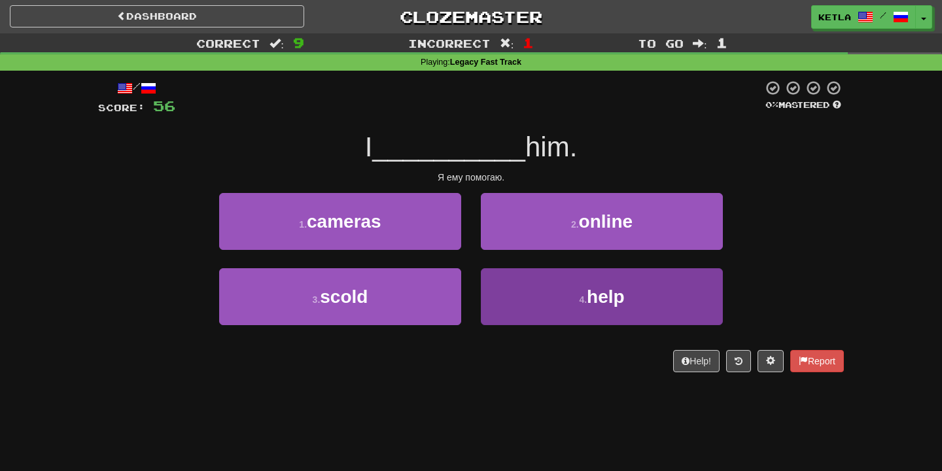
click at [587, 292] on button "4 . help" at bounding box center [602, 296] width 242 height 57
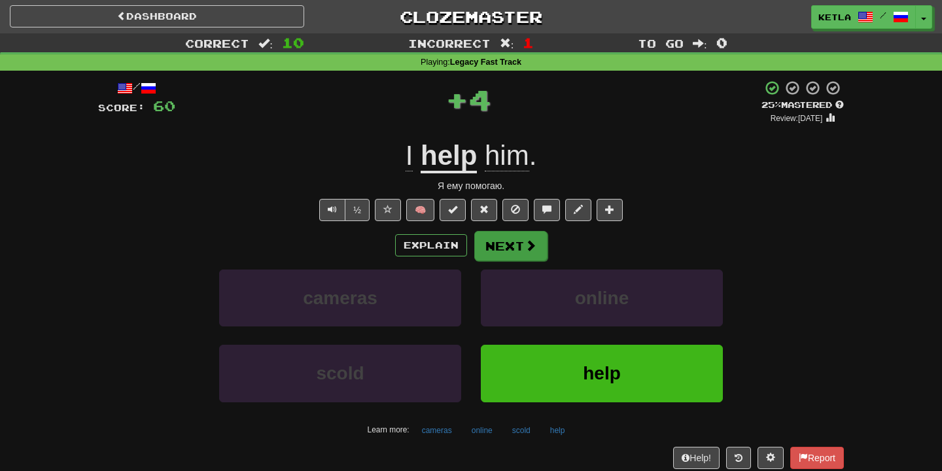
click at [526, 252] on button "Next" at bounding box center [510, 246] width 73 height 30
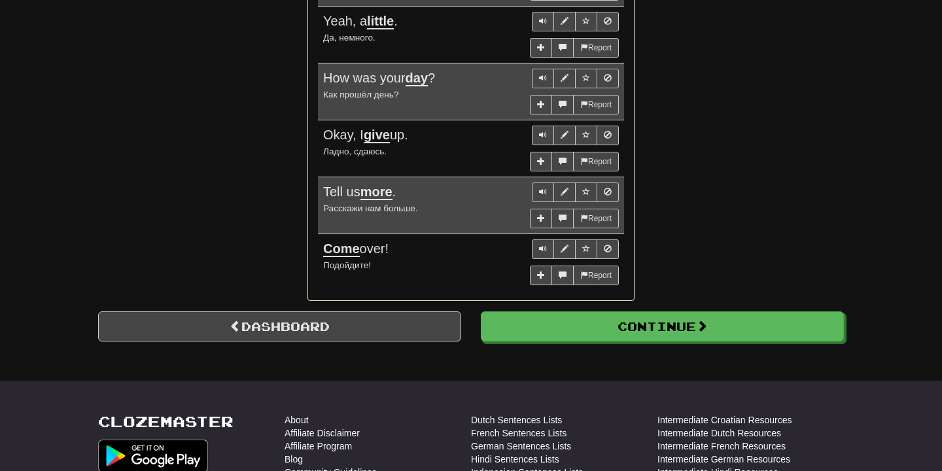
scroll to position [1060, 0]
click at [453, 311] on link "Dashboard" at bounding box center [279, 326] width 363 height 30
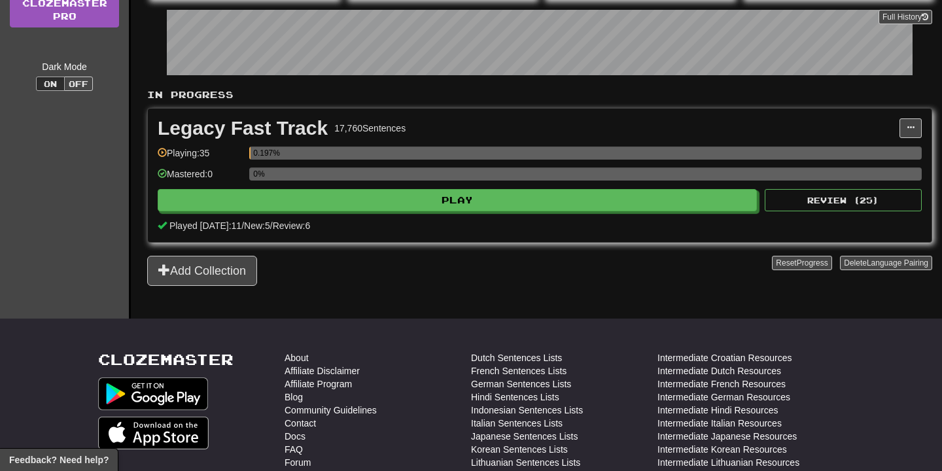
scroll to position [205, 0]
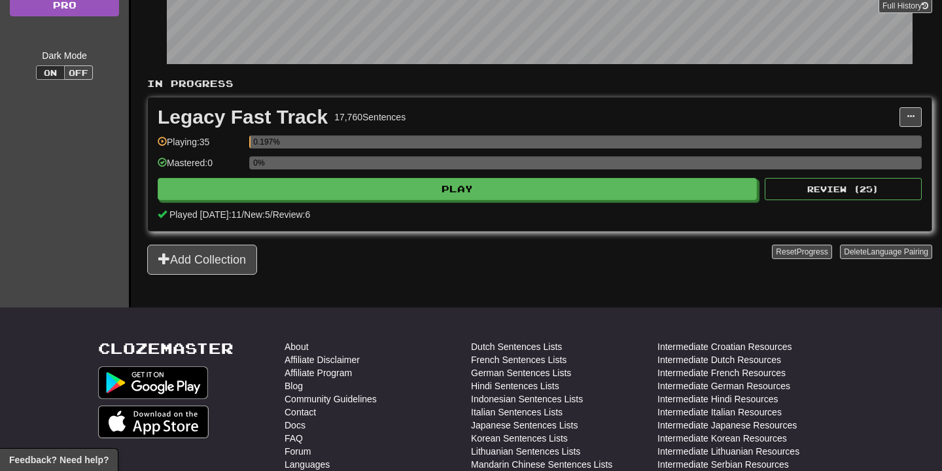
click at [243, 243] on div "In Progress Legacy Fast Track 17,760 Sentences Manage Sentences Unpin from Dash…" at bounding box center [539, 176] width 785 height 198
click at [243, 260] on button "Add Collection" at bounding box center [202, 260] width 110 height 30
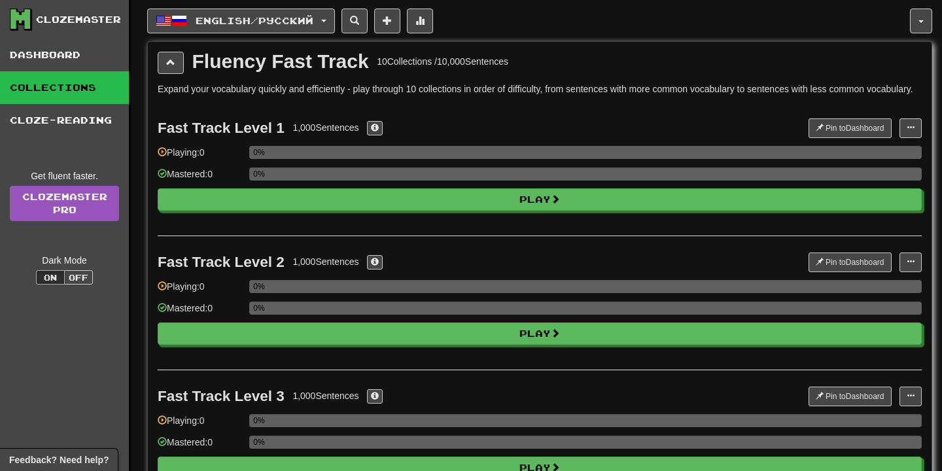
scroll to position [0, 0]
click at [168, 60] on span at bounding box center [170, 62] width 9 height 9
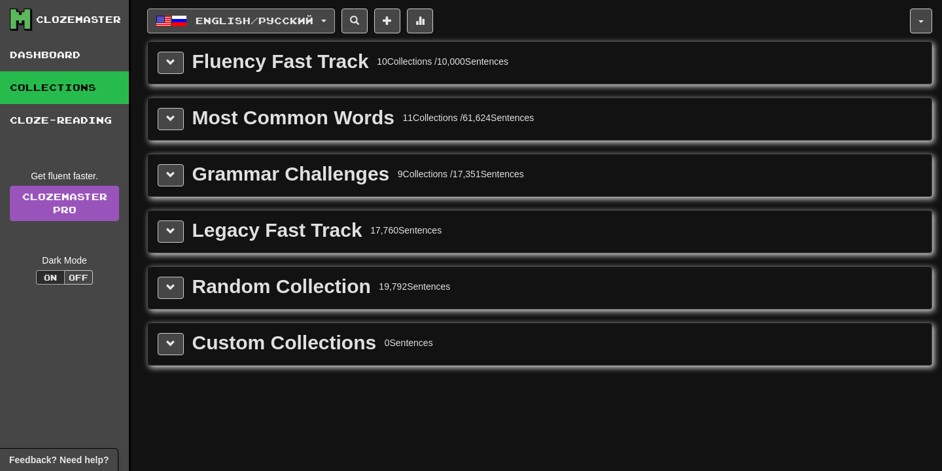
click at [308, 32] on button "English / Русский" at bounding box center [241, 21] width 188 height 25
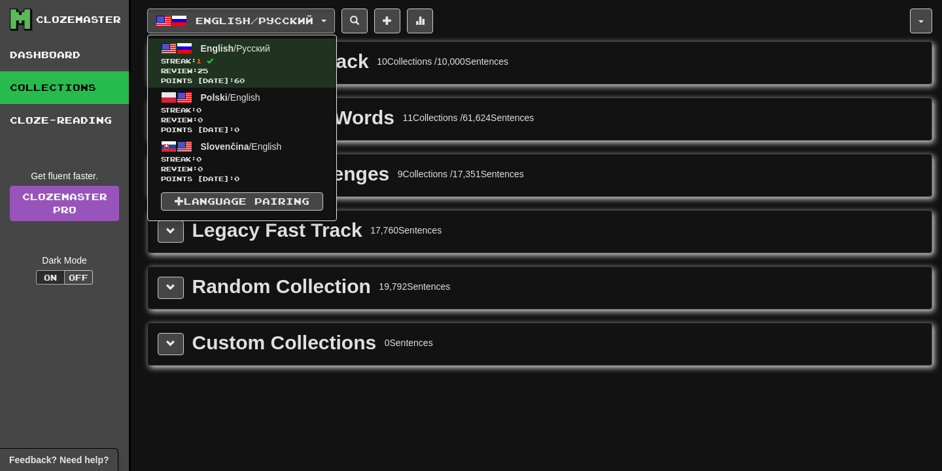
click at [429, 417] on div "English / Русский English / Русский Streak: 1 Review: 25 Points today: 60 Polsk…" at bounding box center [539, 252] width 785 height 504
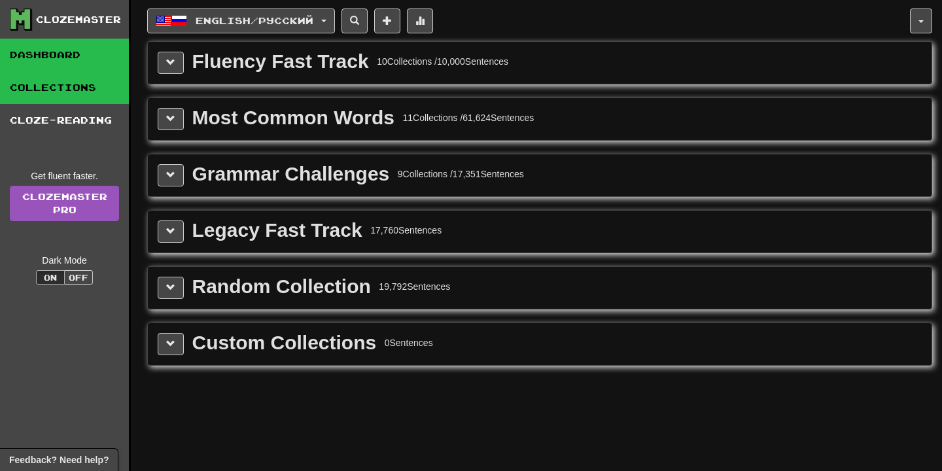
click at [50, 50] on link "Dashboard" at bounding box center [64, 55] width 129 height 33
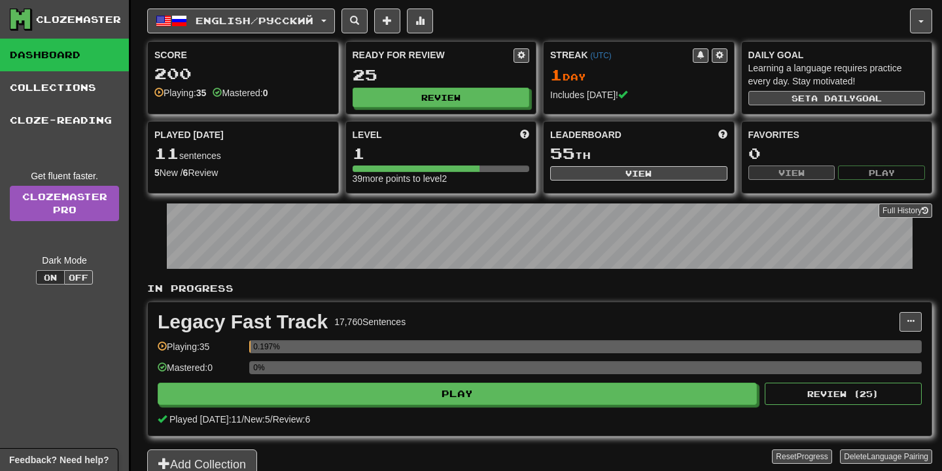
click at [804, 99] on button "Set a daily goal" at bounding box center [836, 98] width 177 height 14
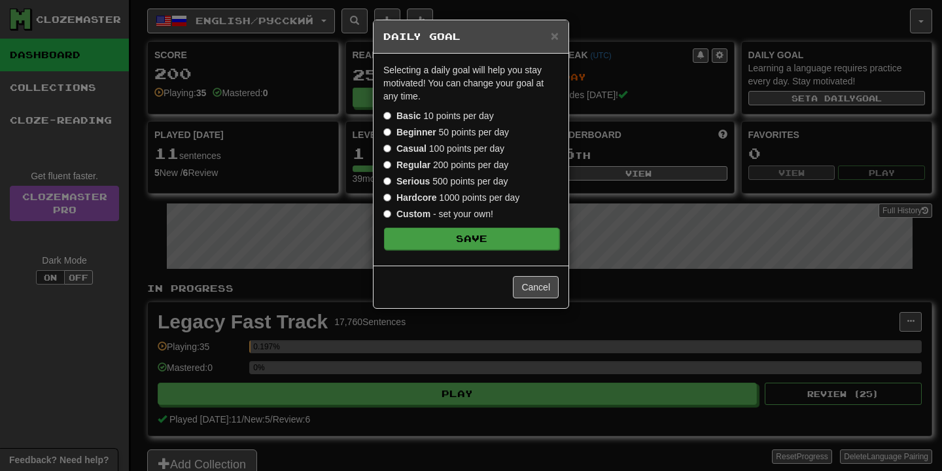
click at [534, 235] on button "Save" at bounding box center [471, 239] width 175 height 22
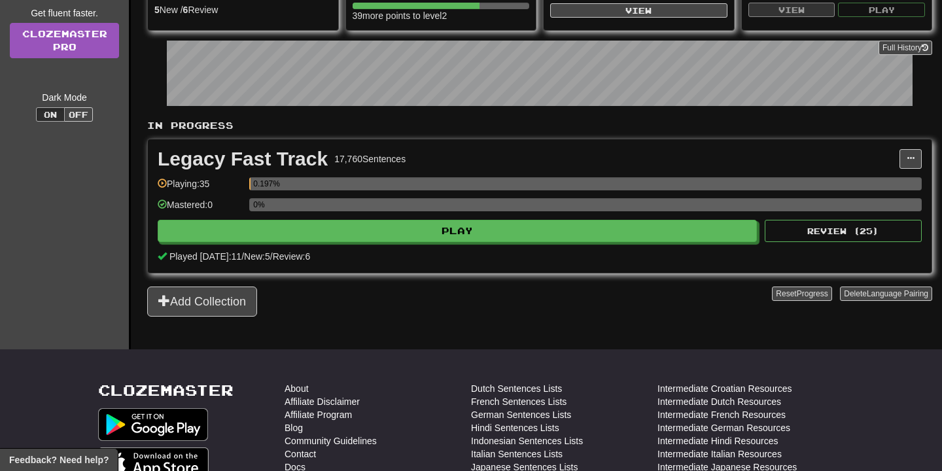
scroll to position [164, 0]
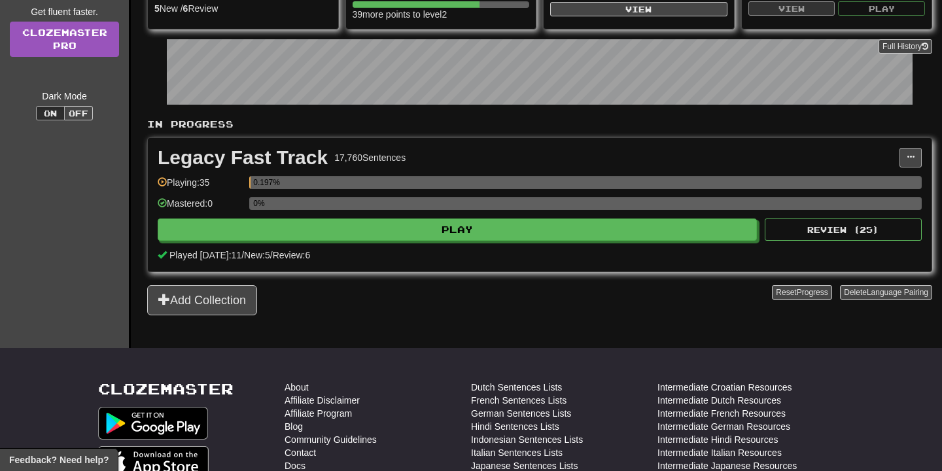
click at [908, 158] on span at bounding box center [911, 157] width 8 height 8
click at [879, 151] on div "Legacy Fast Track 17,760 Sentences" at bounding box center [529, 158] width 742 height 20
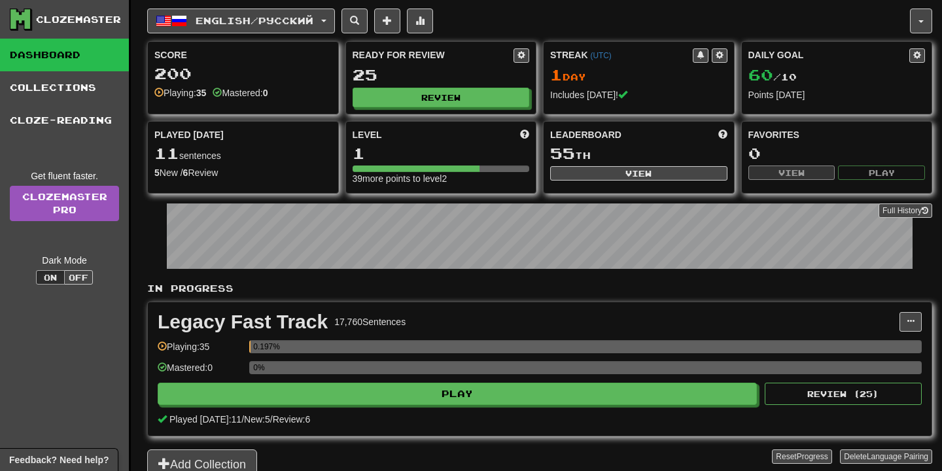
scroll to position [0, 0]
click at [253, 16] on span "English / Русский" at bounding box center [255, 20] width 118 height 11
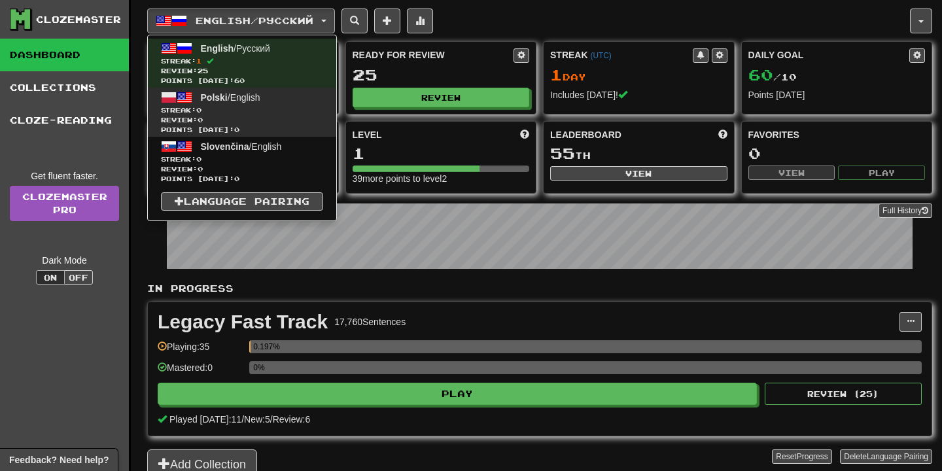
click at [260, 116] on span "Review: 0" at bounding box center [242, 120] width 162 height 10
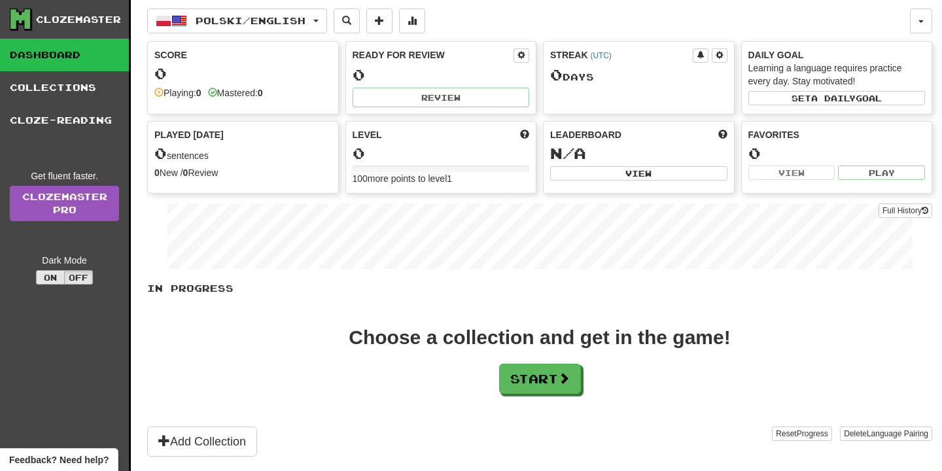
click at [46, 271] on button "On" at bounding box center [50, 277] width 29 height 14
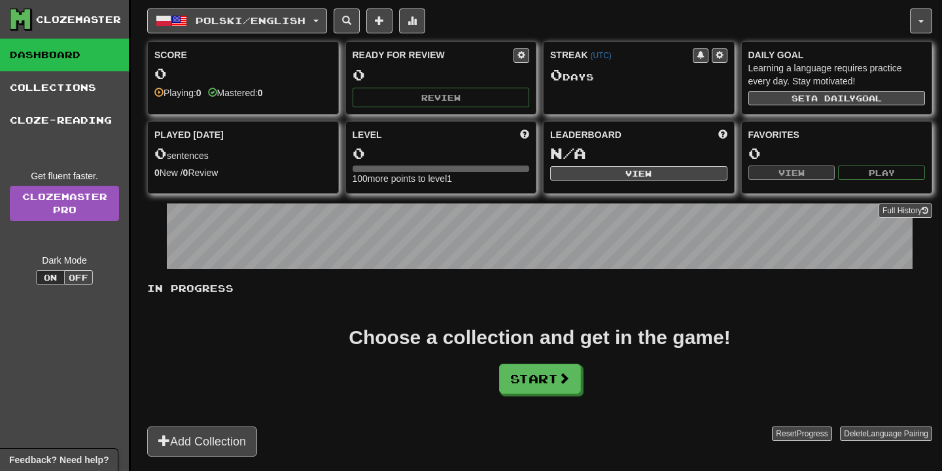
click at [211, 436] on button "Add Collection" at bounding box center [202, 441] width 110 height 30
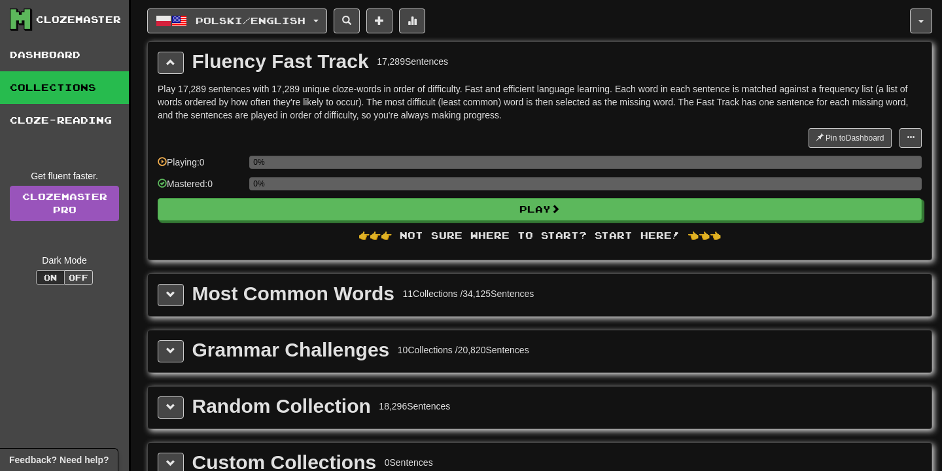
click at [280, 286] on div "Most Common Words" at bounding box center [293, 294] width 202 height 20
click at [167, 53] on button at bounding box center [171, 63] width 26 height 22
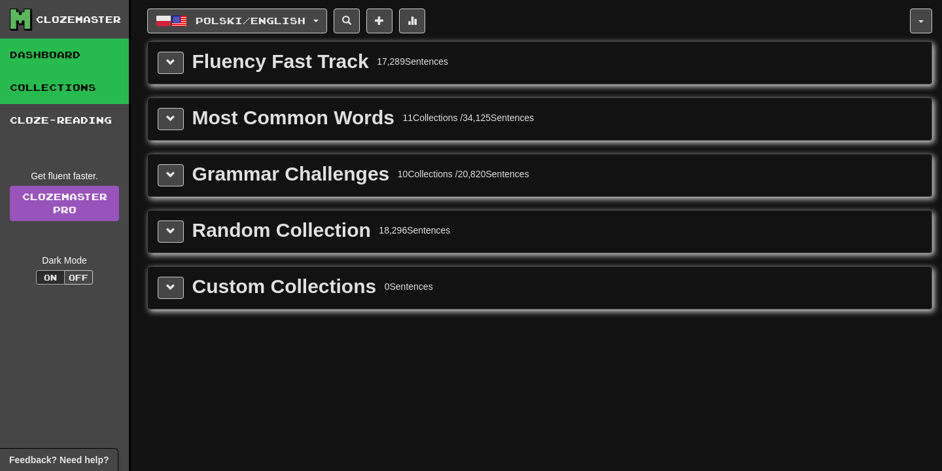
click at [79, 51] on link "Dashboard" at bounding box center [64, 55] width 129 height 33
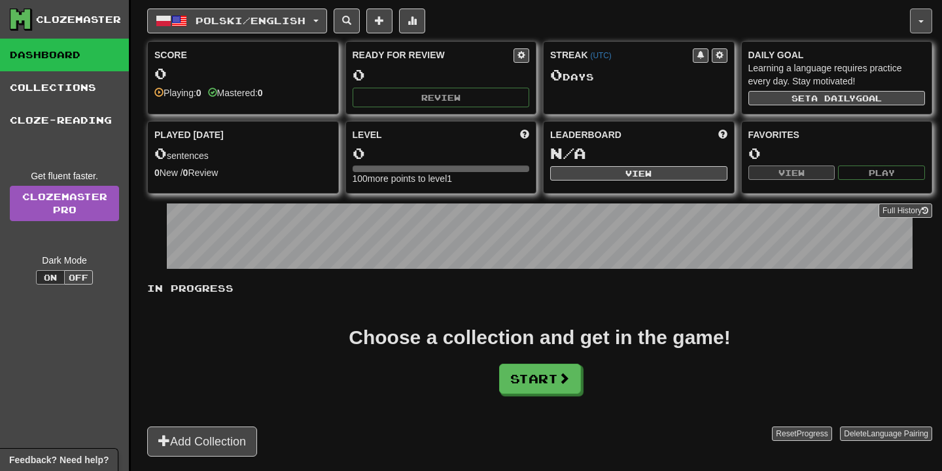
click at [912, 28] on button "button" at bounding box center [921, 21] width 22 height 25
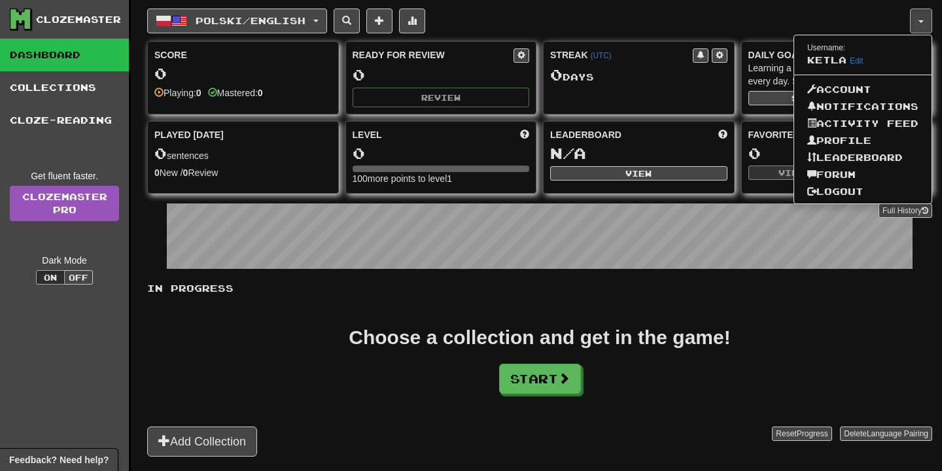
click at [530, 5] on div "Polski / English English / Русский Streak: 1 Review: 25 Daily Goal: 60 / 10 Pol…" at bounding box center [539, 252] width 785 height 504
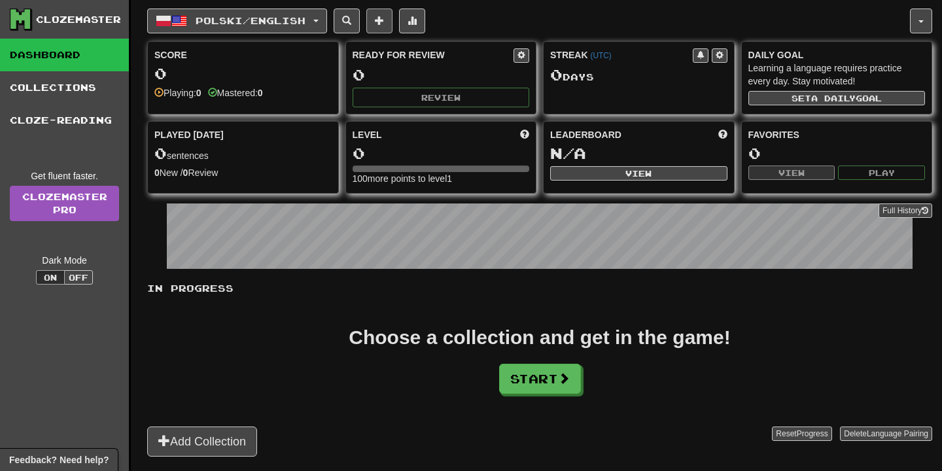
click at [392, 14] on button at bounding box center [379, 21] width 26 height 25
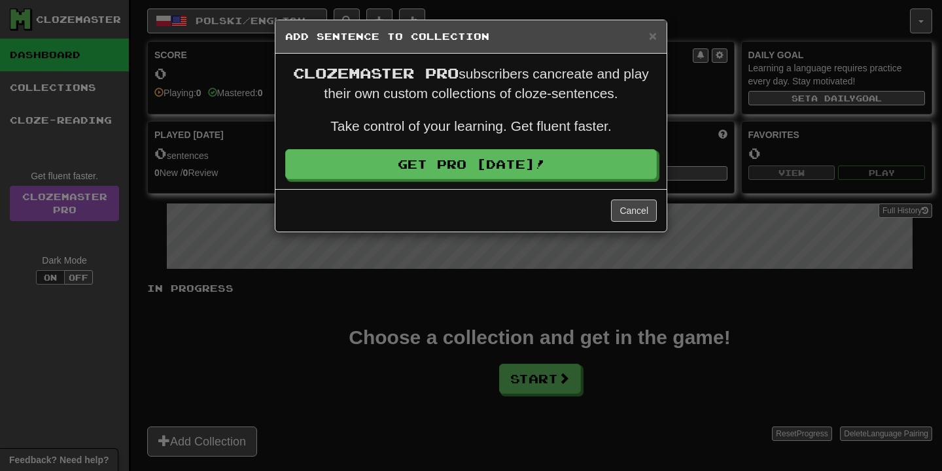
click at [649, 44] on div "× Add Sentence to Collection" at bounding box center [470, 36] width 391 height 33
click at [649, 36] on span "×" at bounding box center [653, 35] width 8 height 15
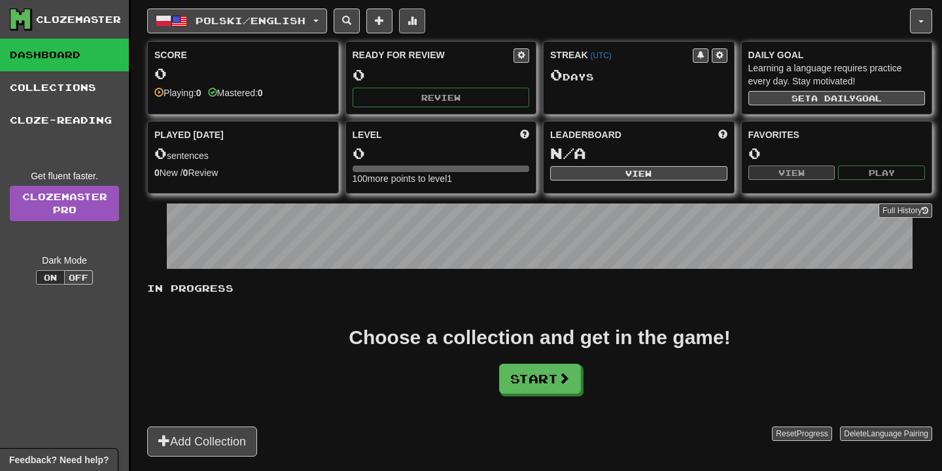
click span
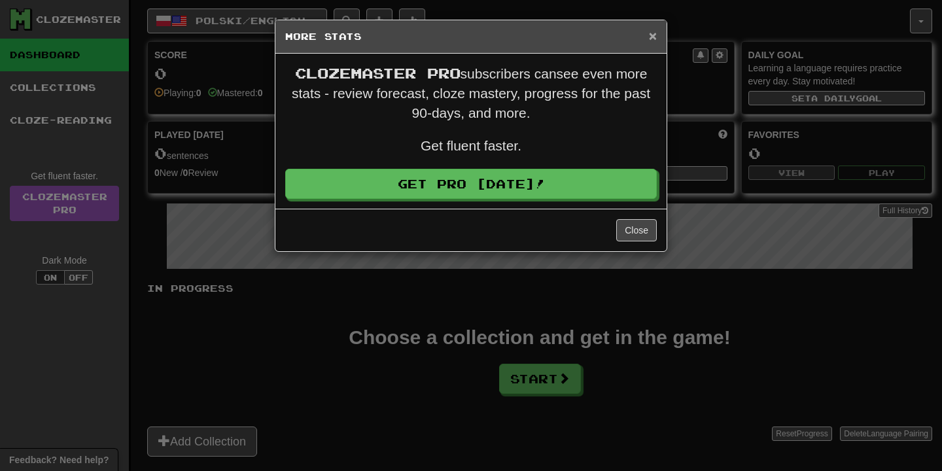
click span "×"
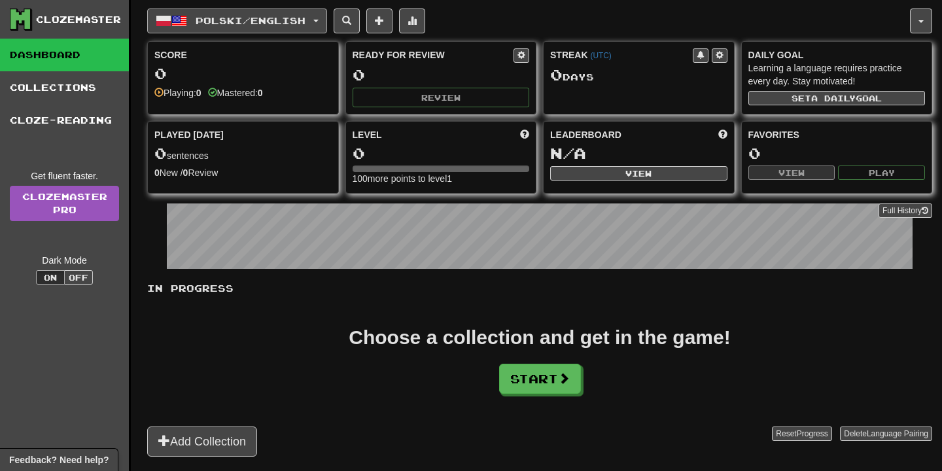
click span "Polski / English"
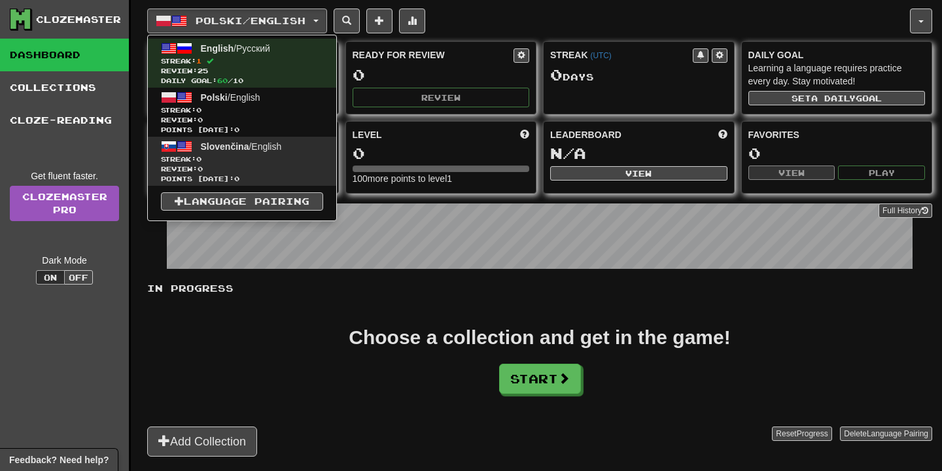
click span "Streak: 0"
